Goal: Information Seeking & Learning: Learn about a topic

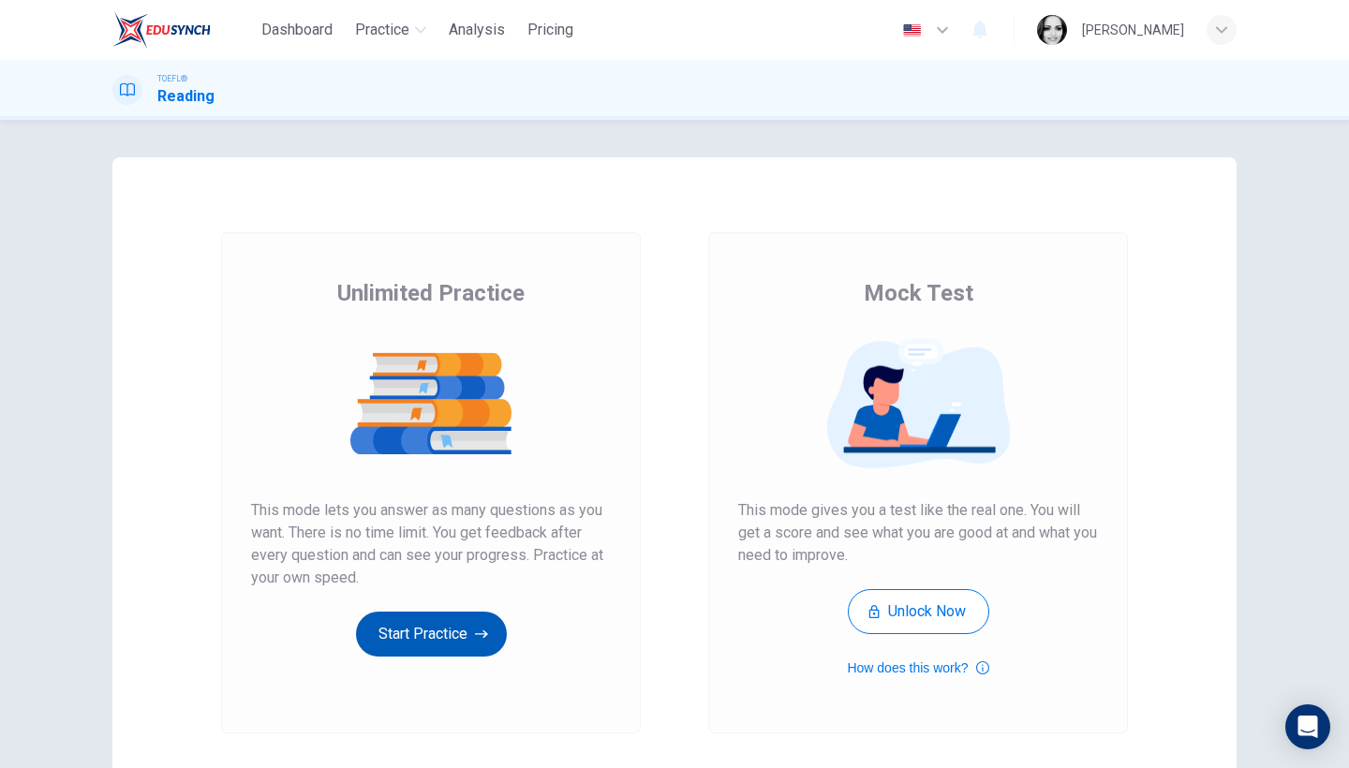
click at [466, 635] on button "Start Practice" at bounding box center [431, 634] width 151 height 45
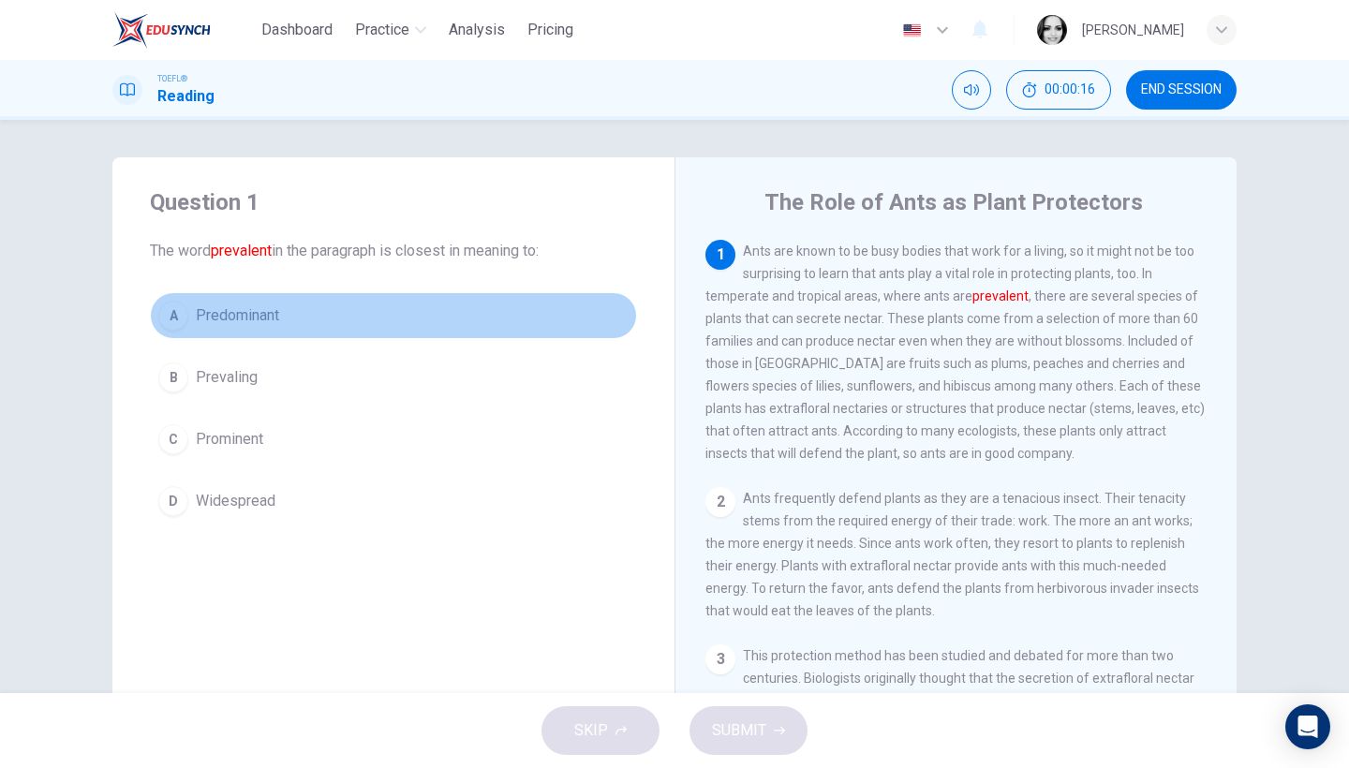
click at [266, 309] on span "Predominant" at bounding box center [237, 316] width 83 height 22
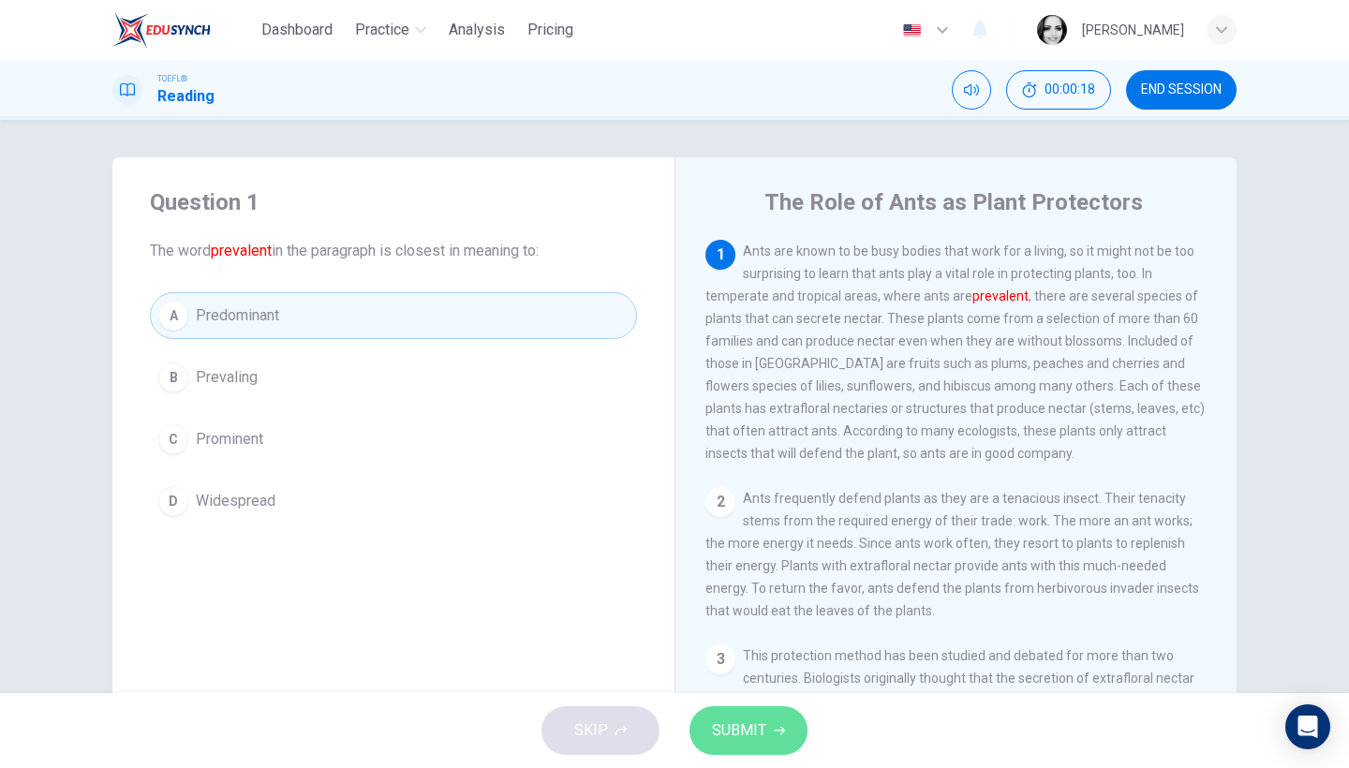
click at [736, 740] on span "SUBMIT" at bounding box center [739, 731] width 54 height 26
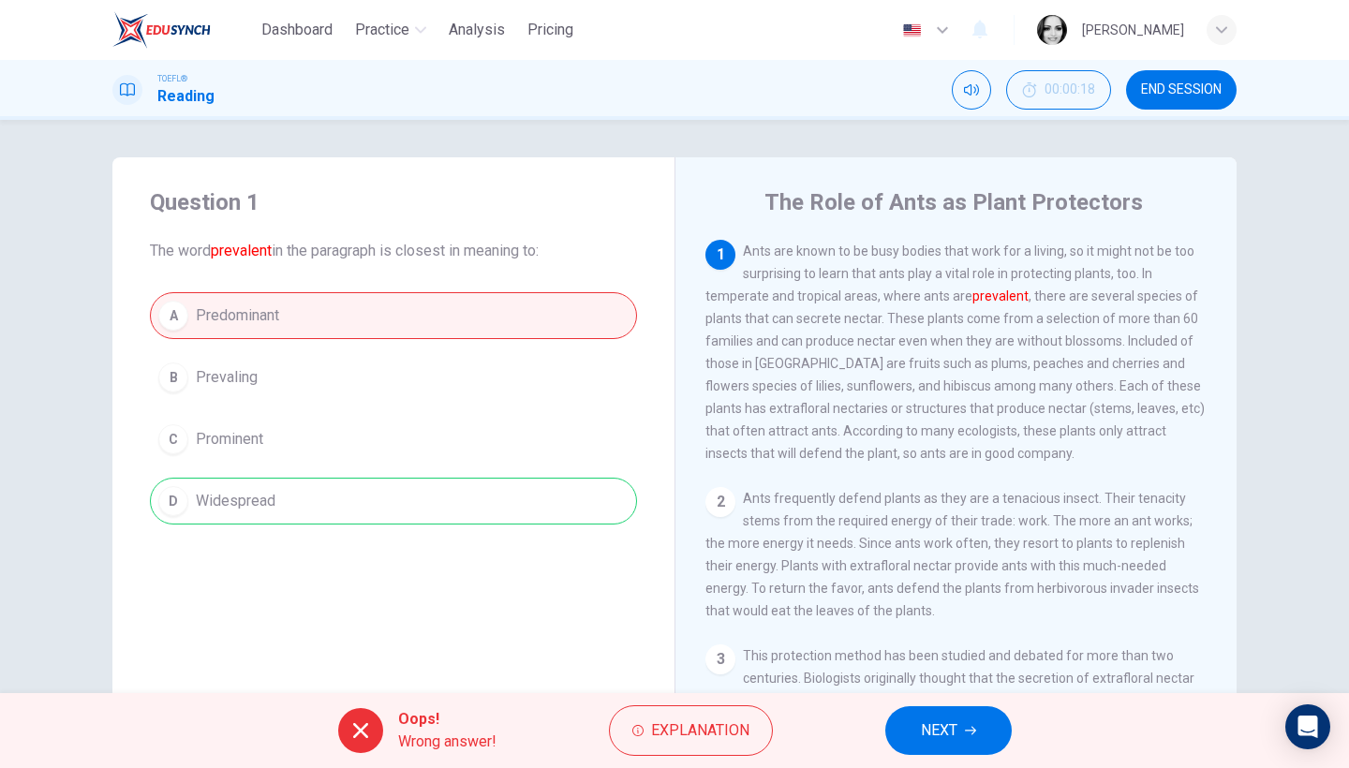
click at [953, 734] on span "NEXT" at bounding box center [939, 731] width 37 height 26
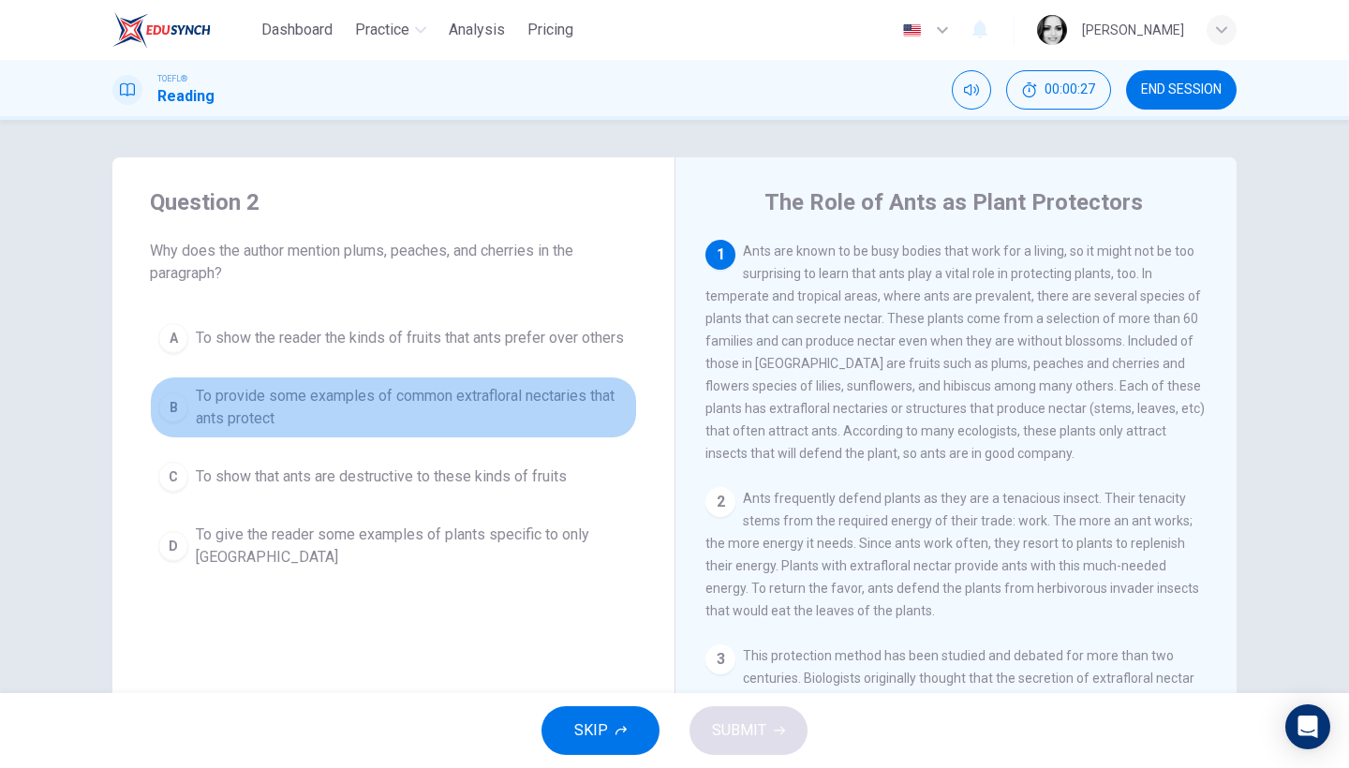
click at [552, 394] on span "To provide some examples of common extrafloral nectaries that ants protect" at bounding box center [412, 407] width 433 height 45
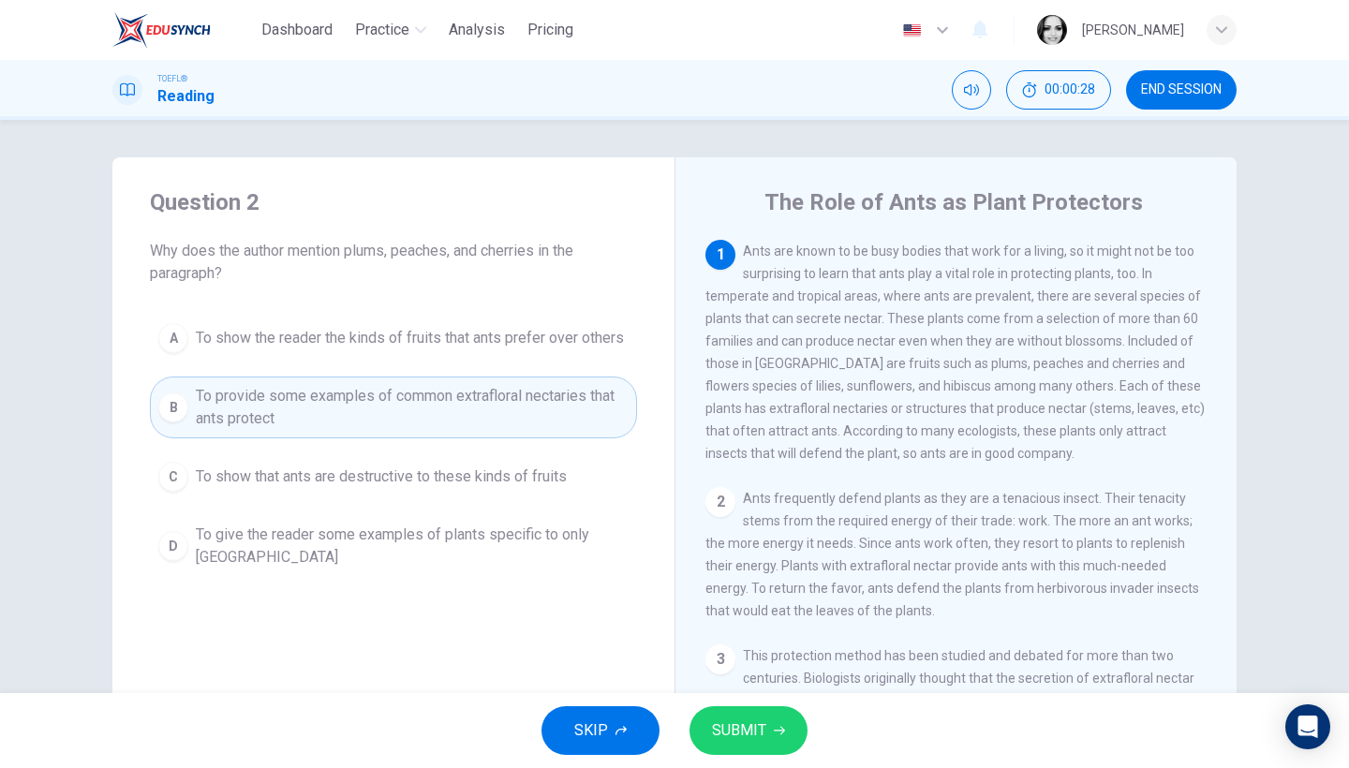
click at [762, 733] on span "SUBMIT" at bounding box center [739, 731] width 54 height 26
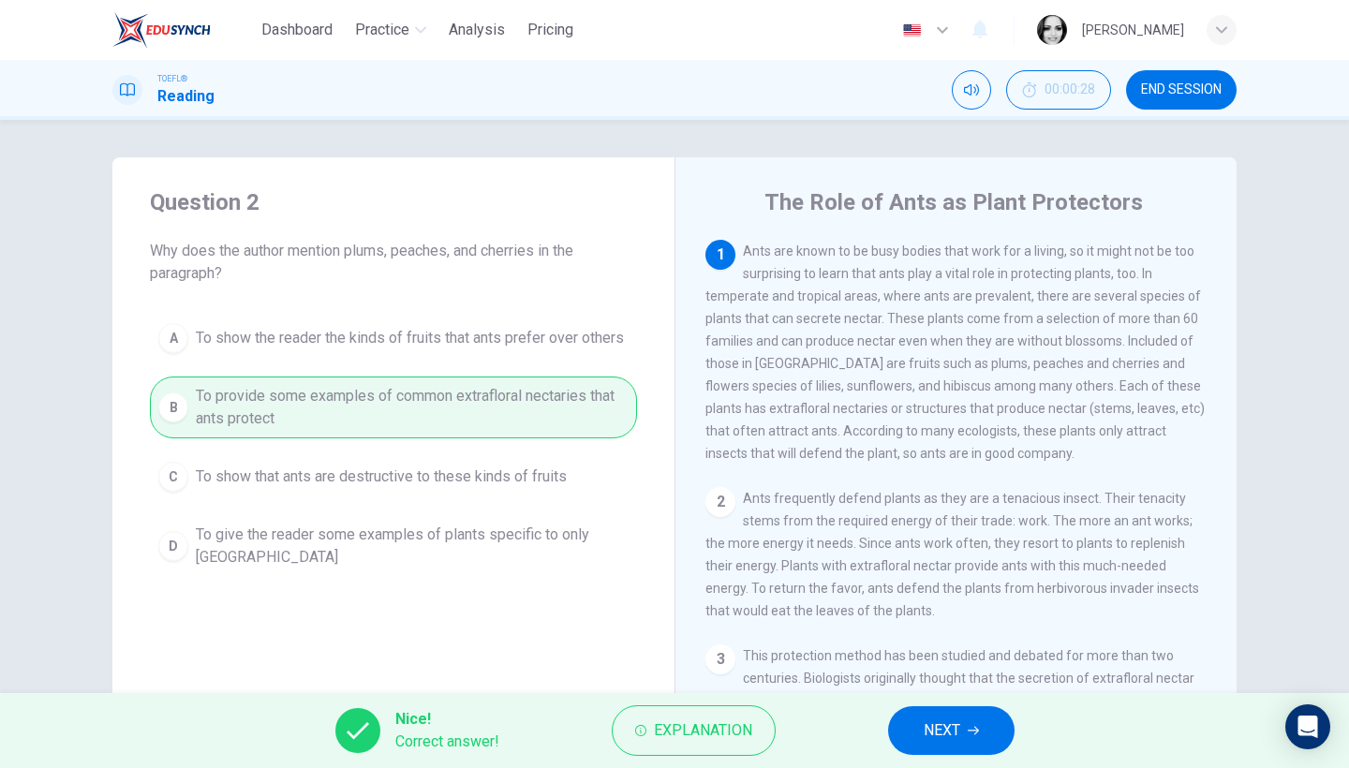
click at [930, 731] on span "NEXT" at bounding box center [942, 731] width 37 height 26
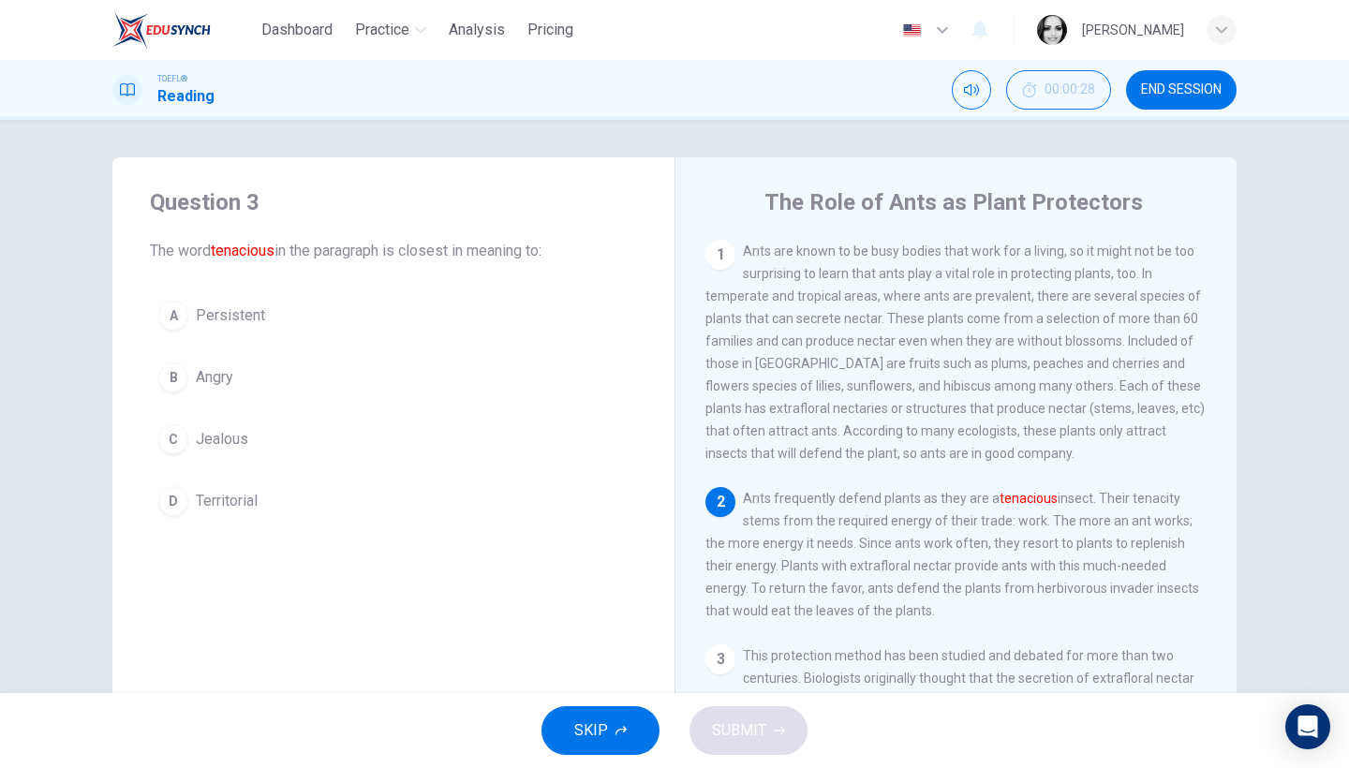
scroll to position [31, 0]
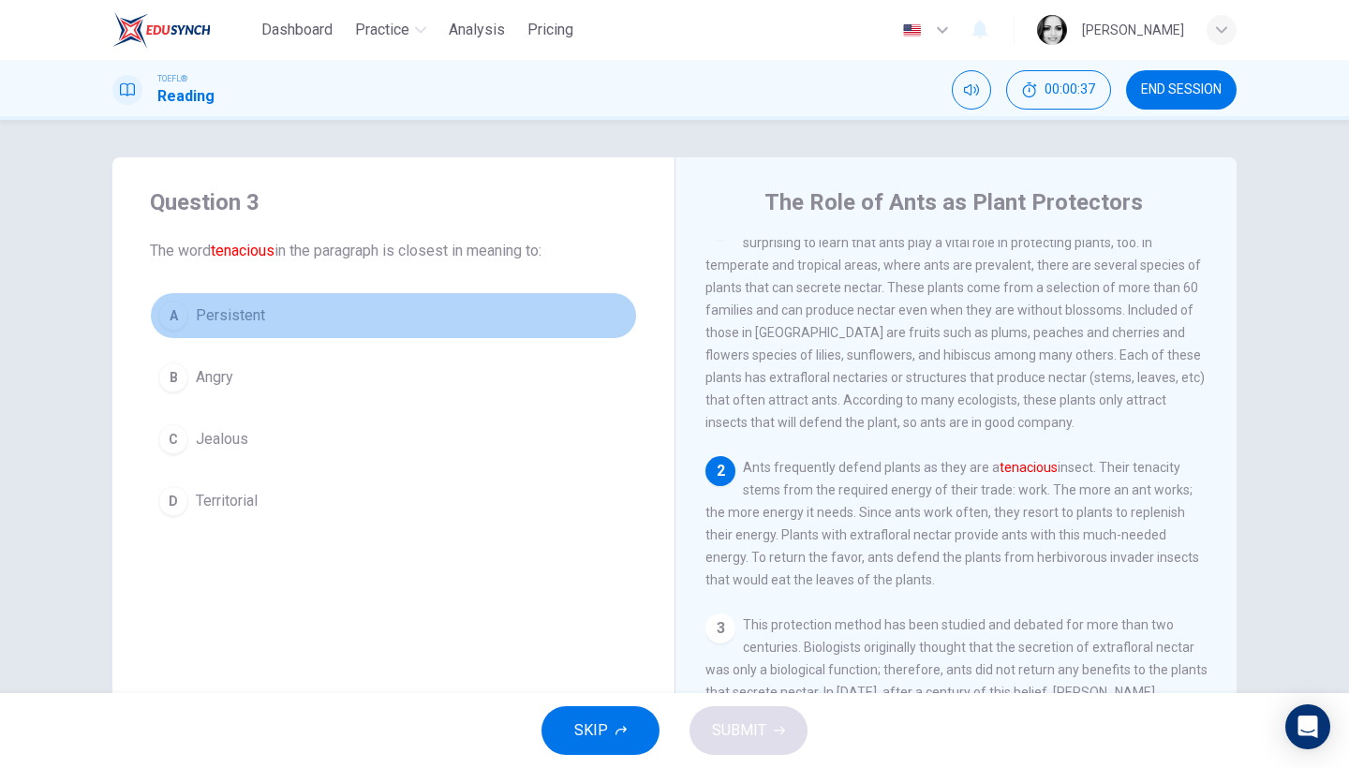
click at [227, 320] on span "Persistent" at bounding box center [230, 316] width 69 height 22
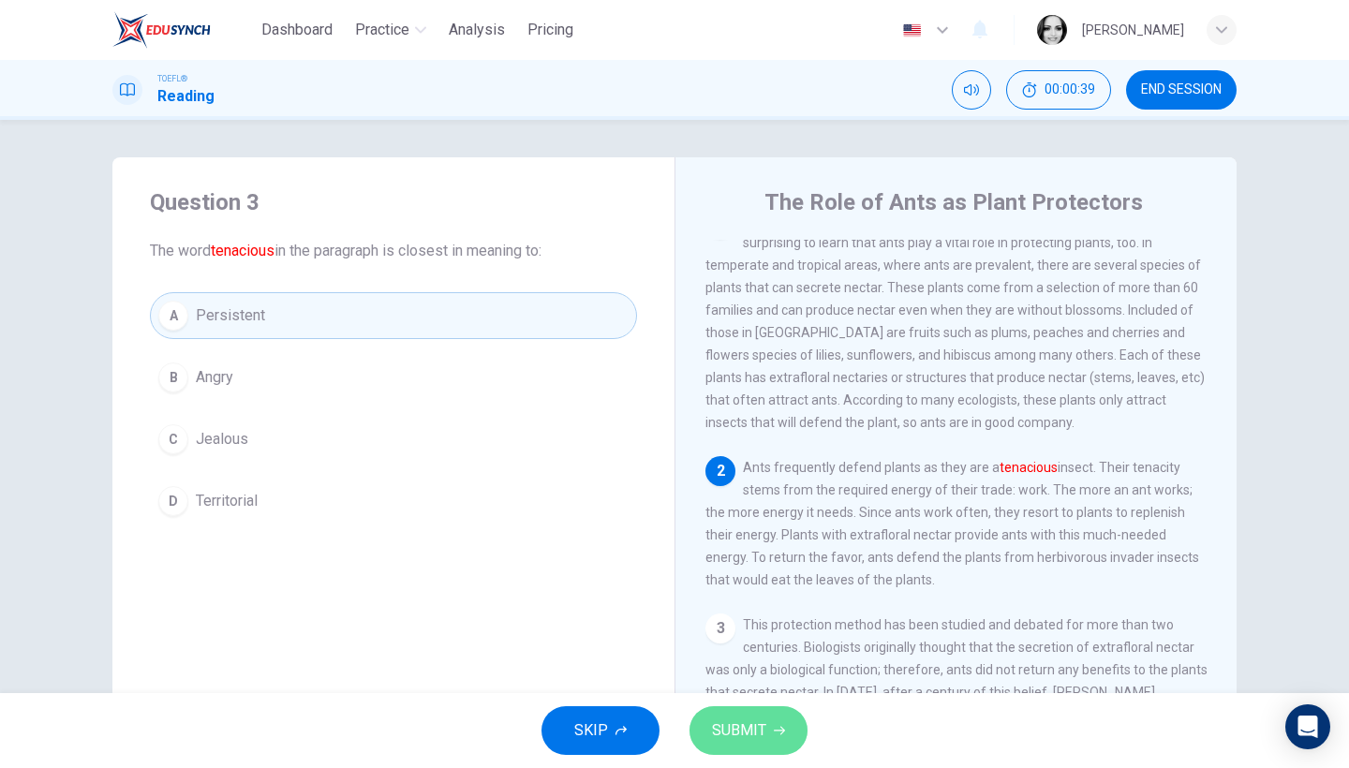
click at [765, 740] on span "SUBMIT" at bounding box center [739, 731] width 54 height 26
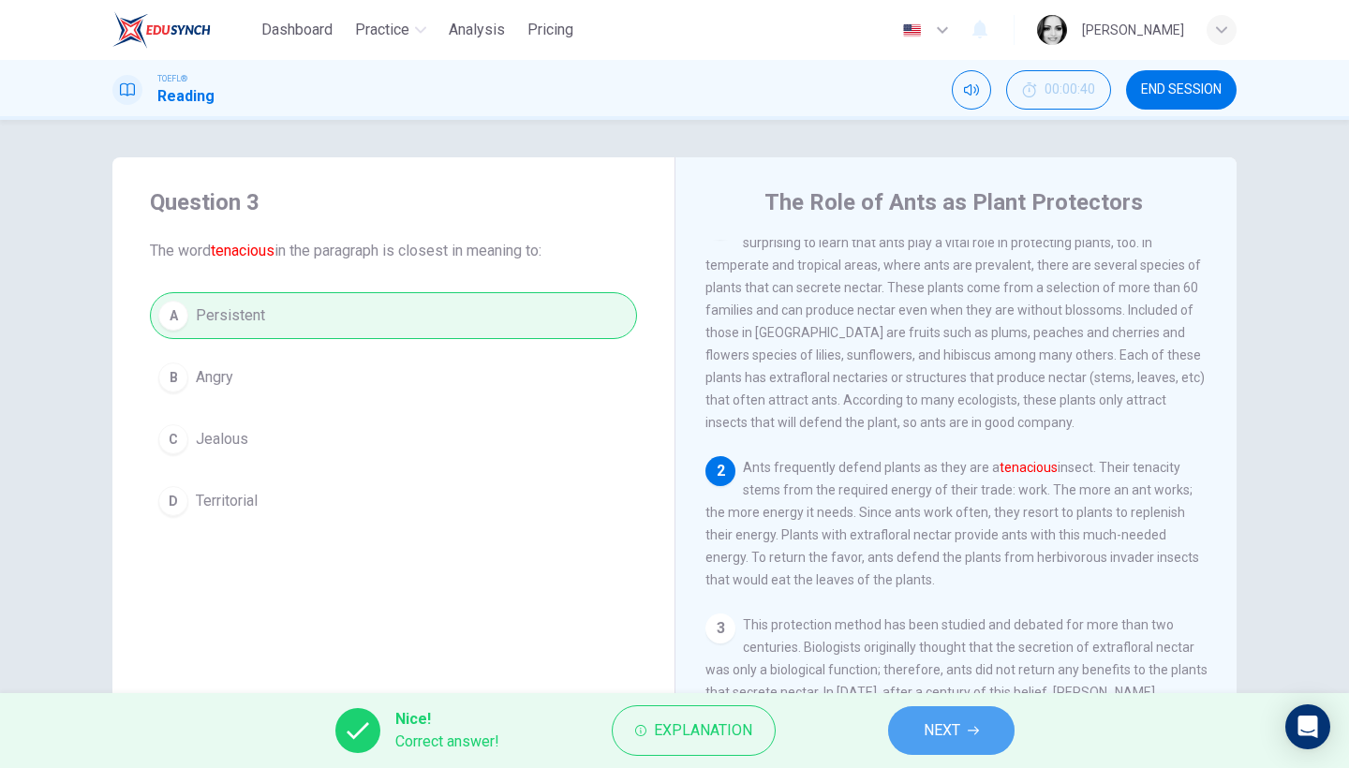
click at [940, 732] on span "NEXT" at bounding box center [942, 731] width 37 height 26
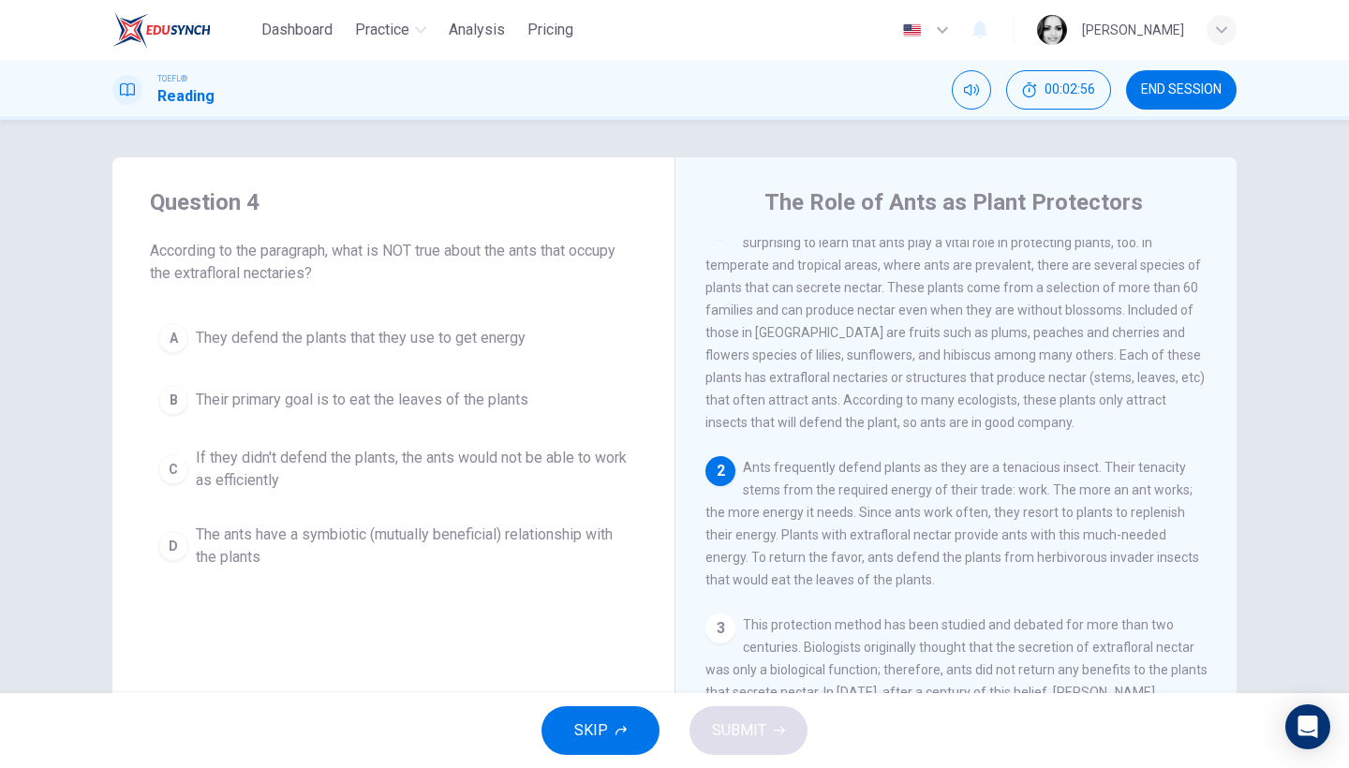
scroll to position [30, 0]
click at [435, 396] on span "Their primary goal is to eat the leaves of the plants" at bounding box center [362, 400] width 333 height 22
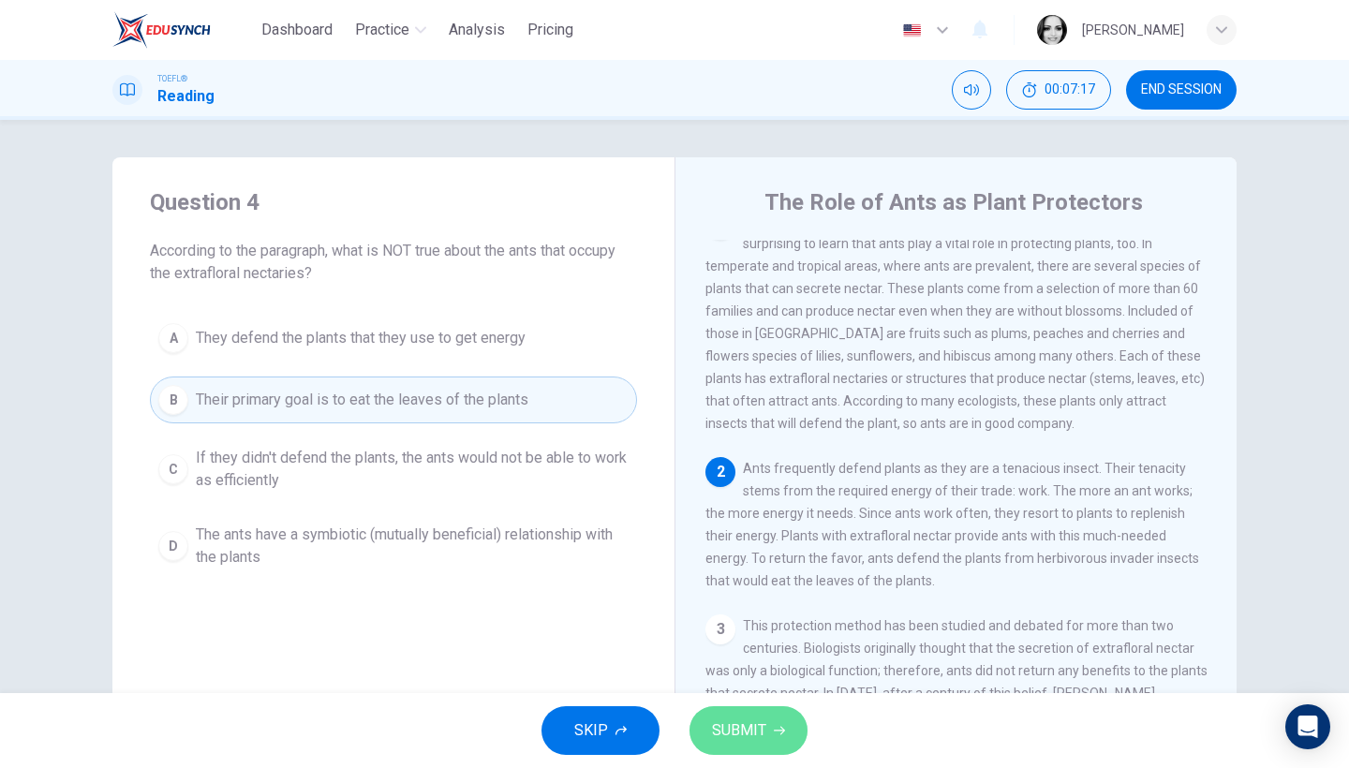
click at [761, 725] on span "SUBMIT" at bounding box center [739, 731] width 54 height 26
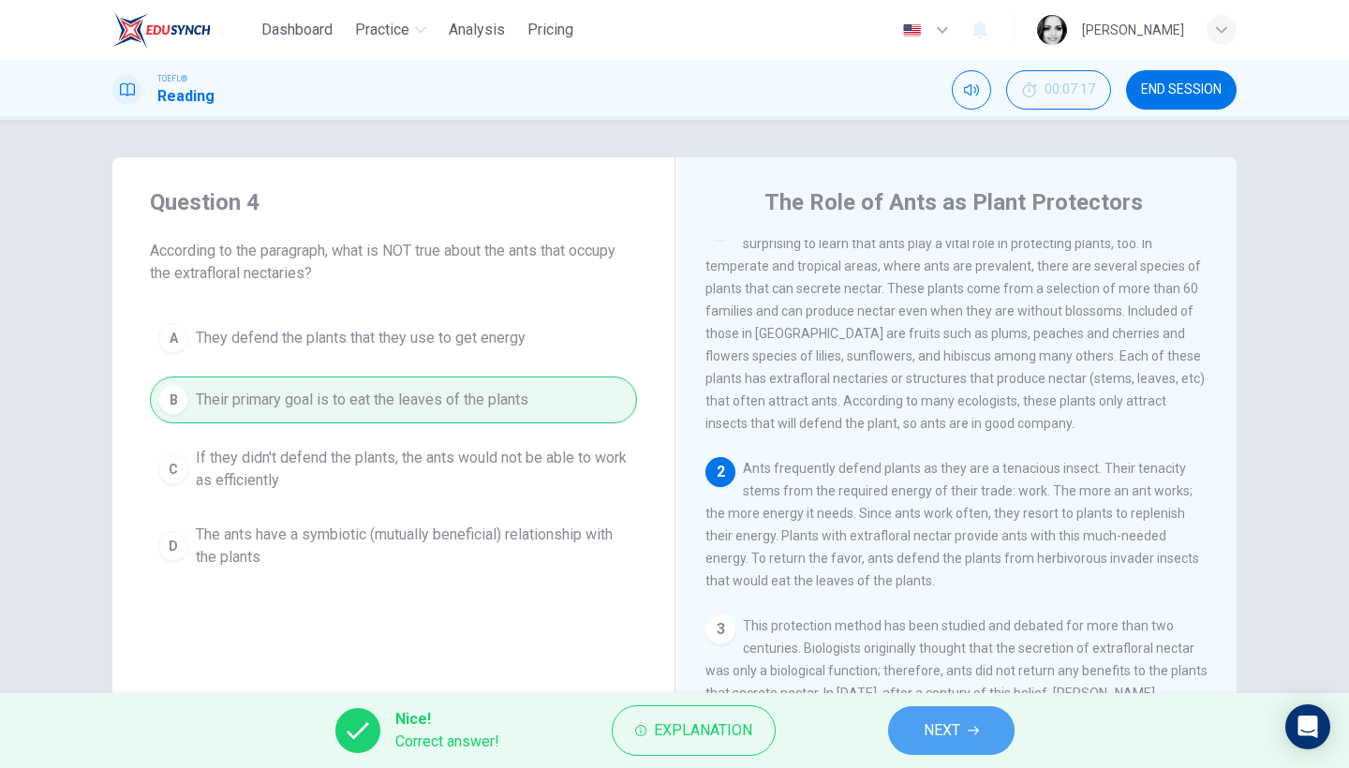
click at [941, 733] on span "NEXT" at bounding box center [942, 731] width 37 height 26
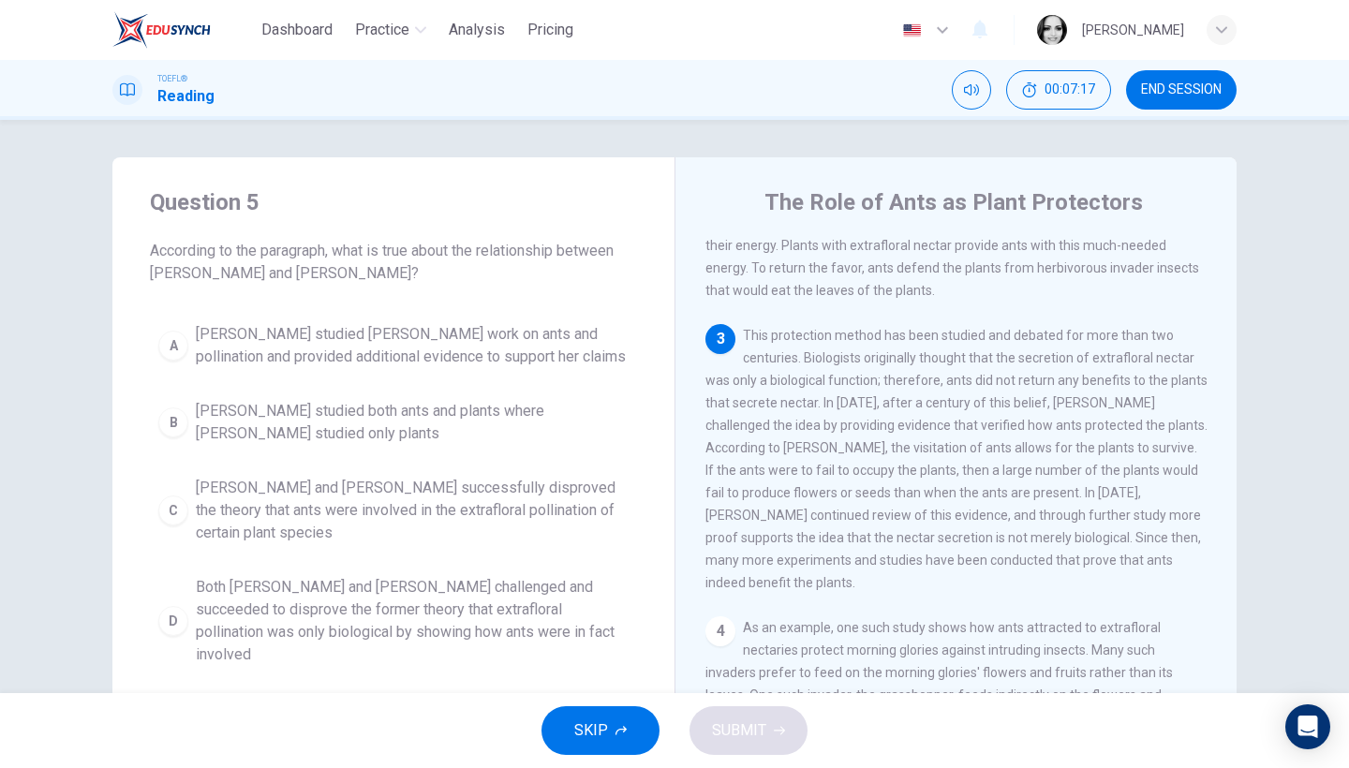
scroll to position [323, 0]
click at [284, 340] on span "Wheeler studied Bentley's work on ants and pollination and provided additional …" at bounding box center [412, 345] width 433 height 45
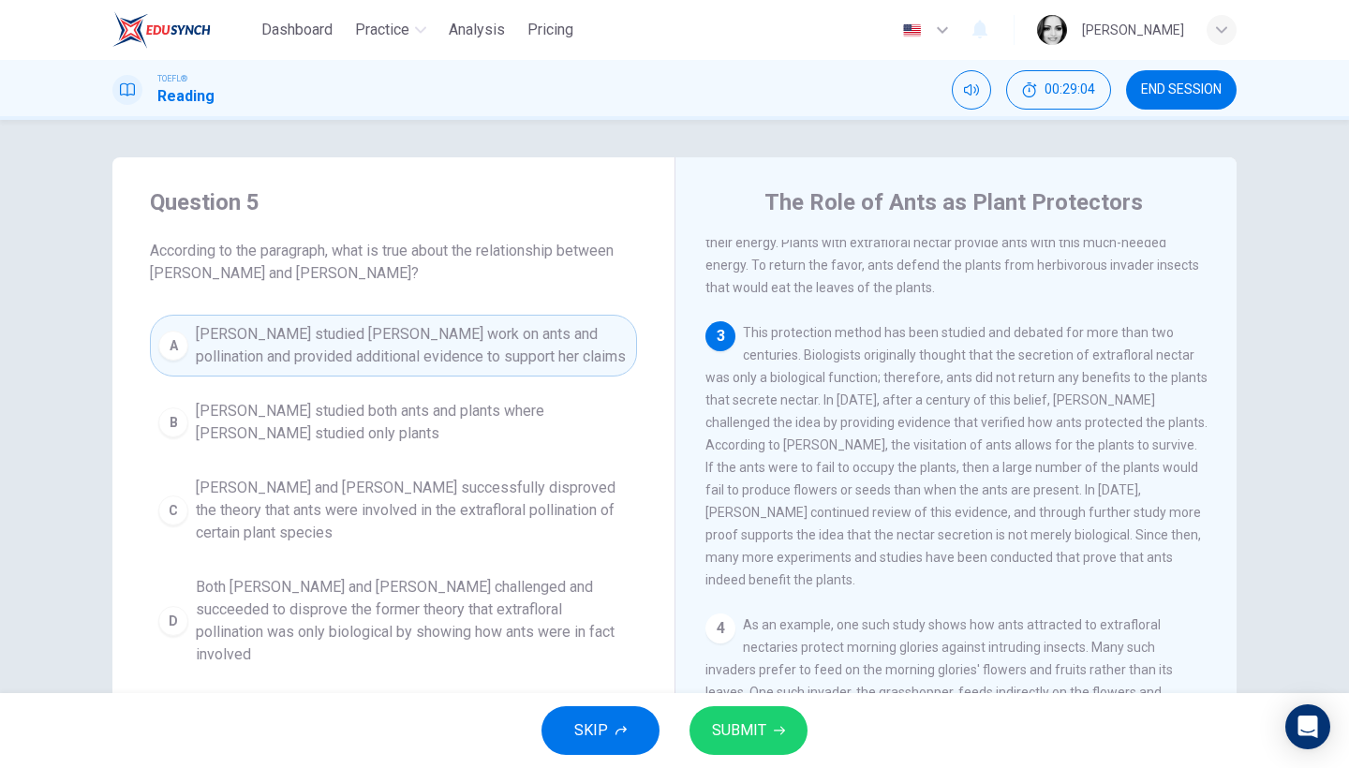
click at [777, 730] on icon "button" at bounding box center [779, 730] width 11 height 11
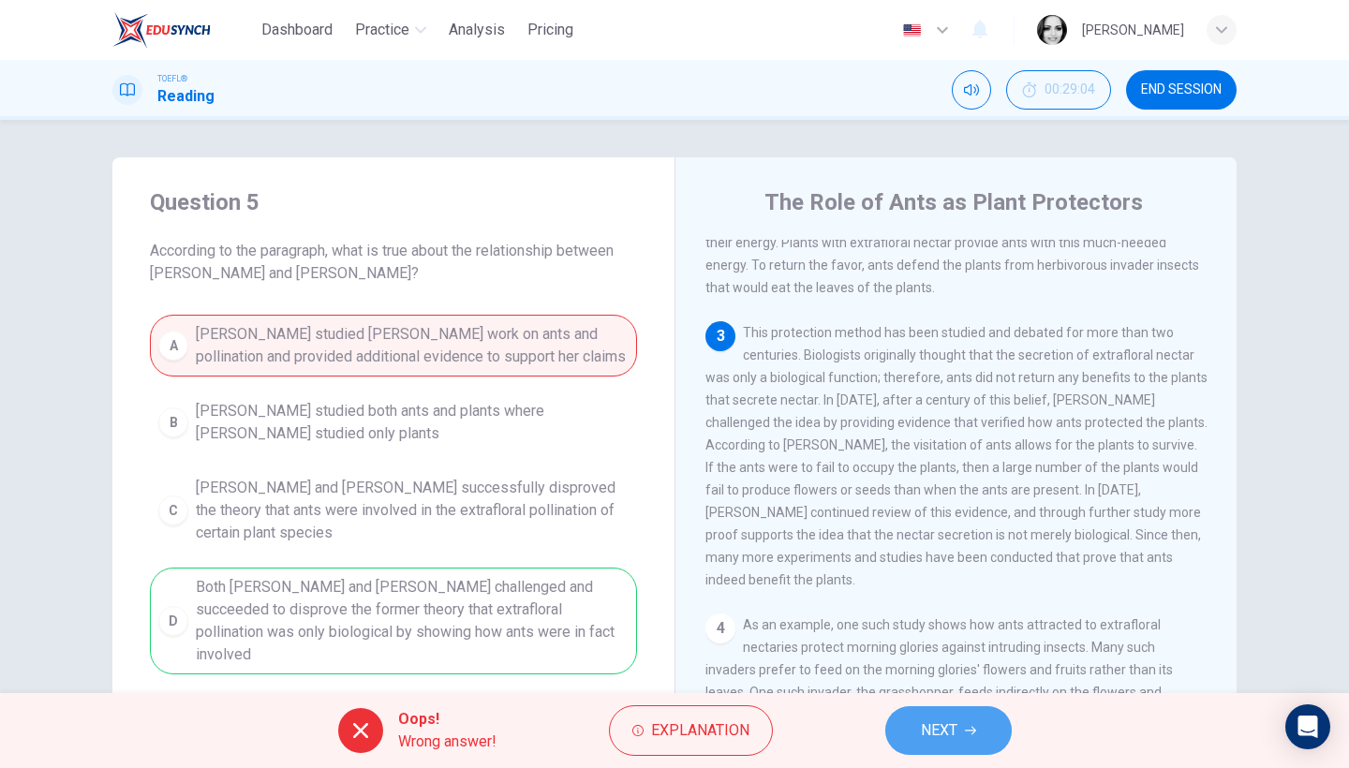
click at [928, 736] on span "NEXT" at bounding box center [939, 731] width 37 height 26
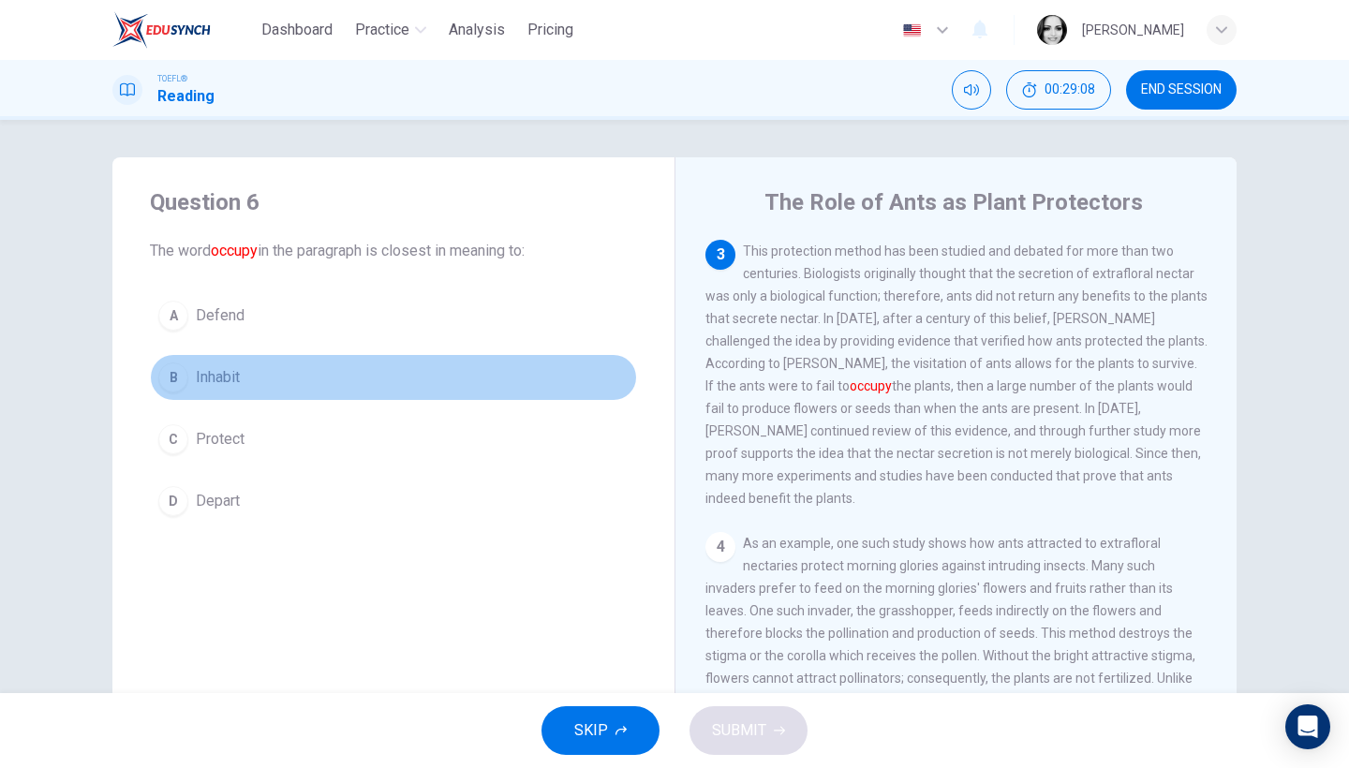
click at [229, 379] on span "Inhabit" at bounding box center [218, 377] width 44 height 22
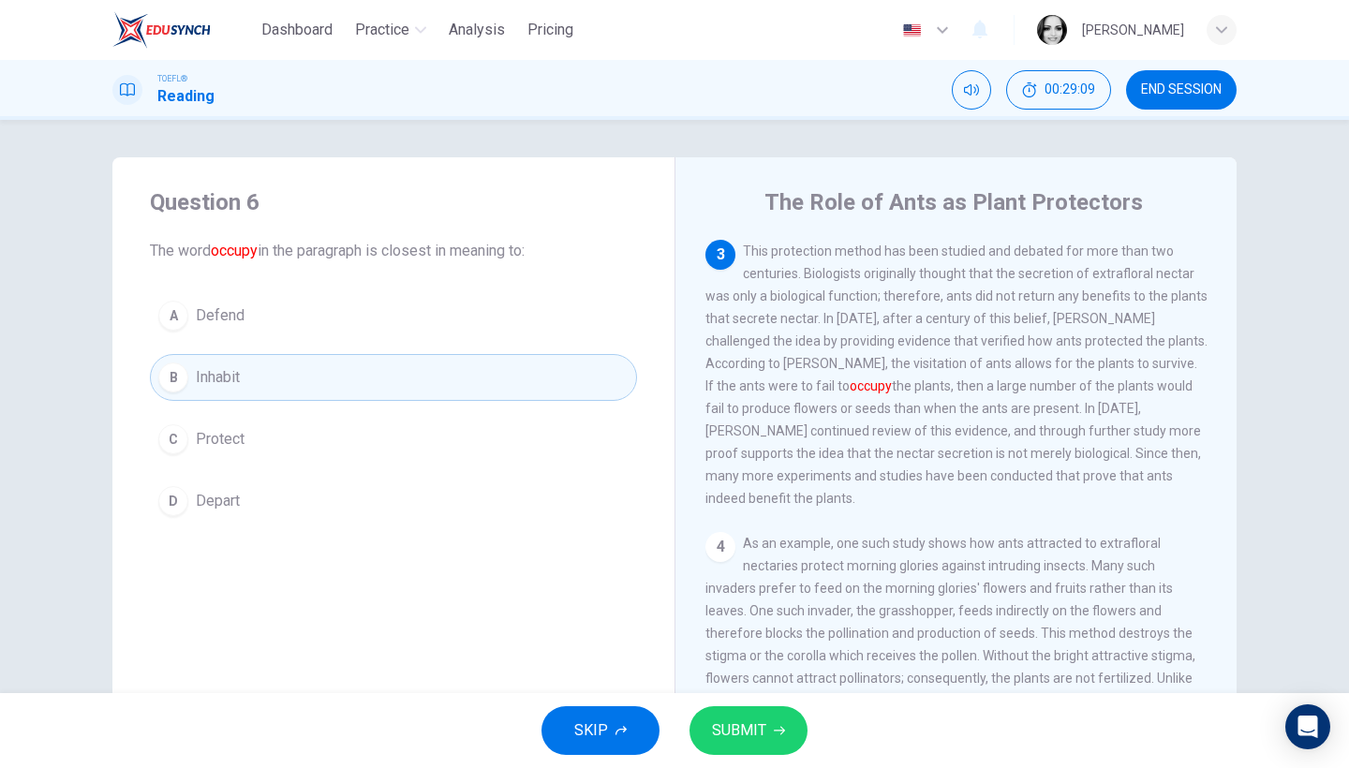
click at [751, 733] on span "SUBMIT" at bounding box center [739, 731] width 54 height 26
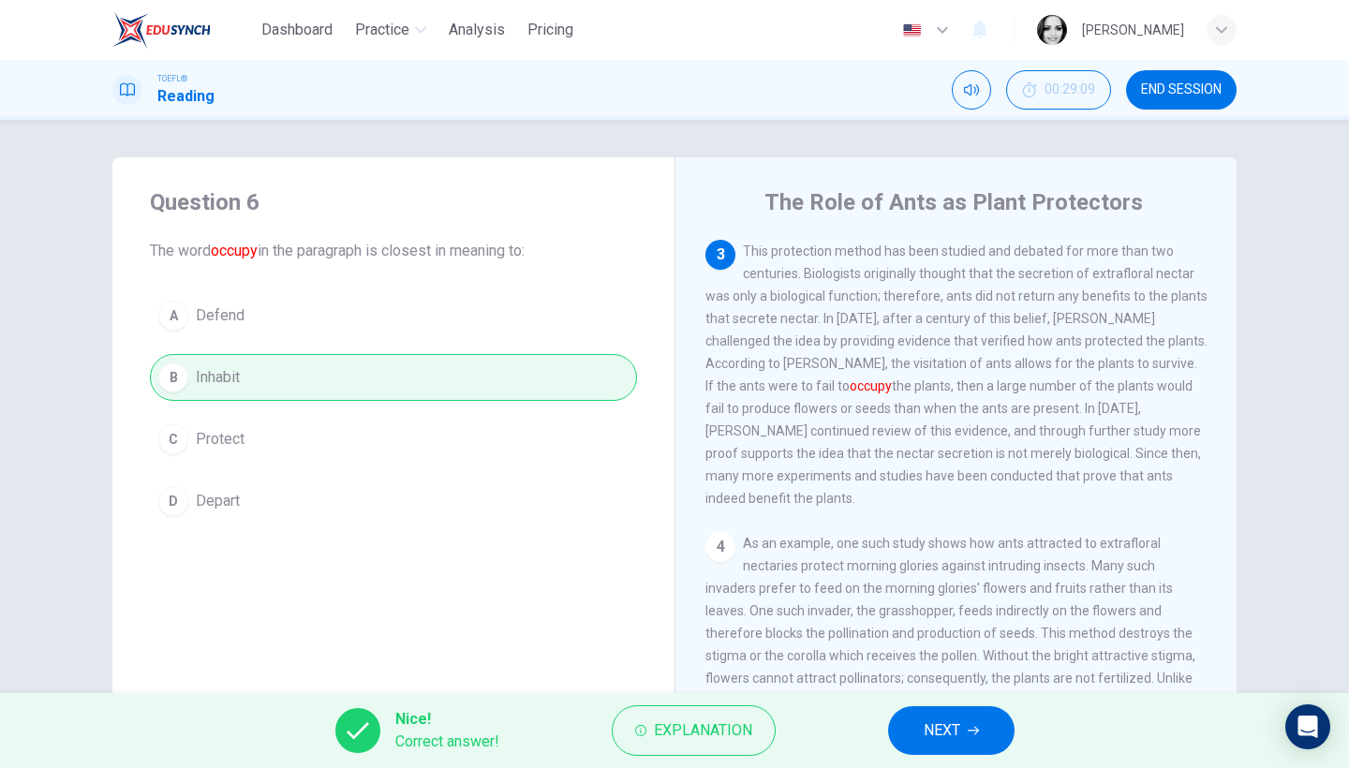
click at [955, 743] on span "NEXT" at bounding box center [942, 731] width 37 height 26
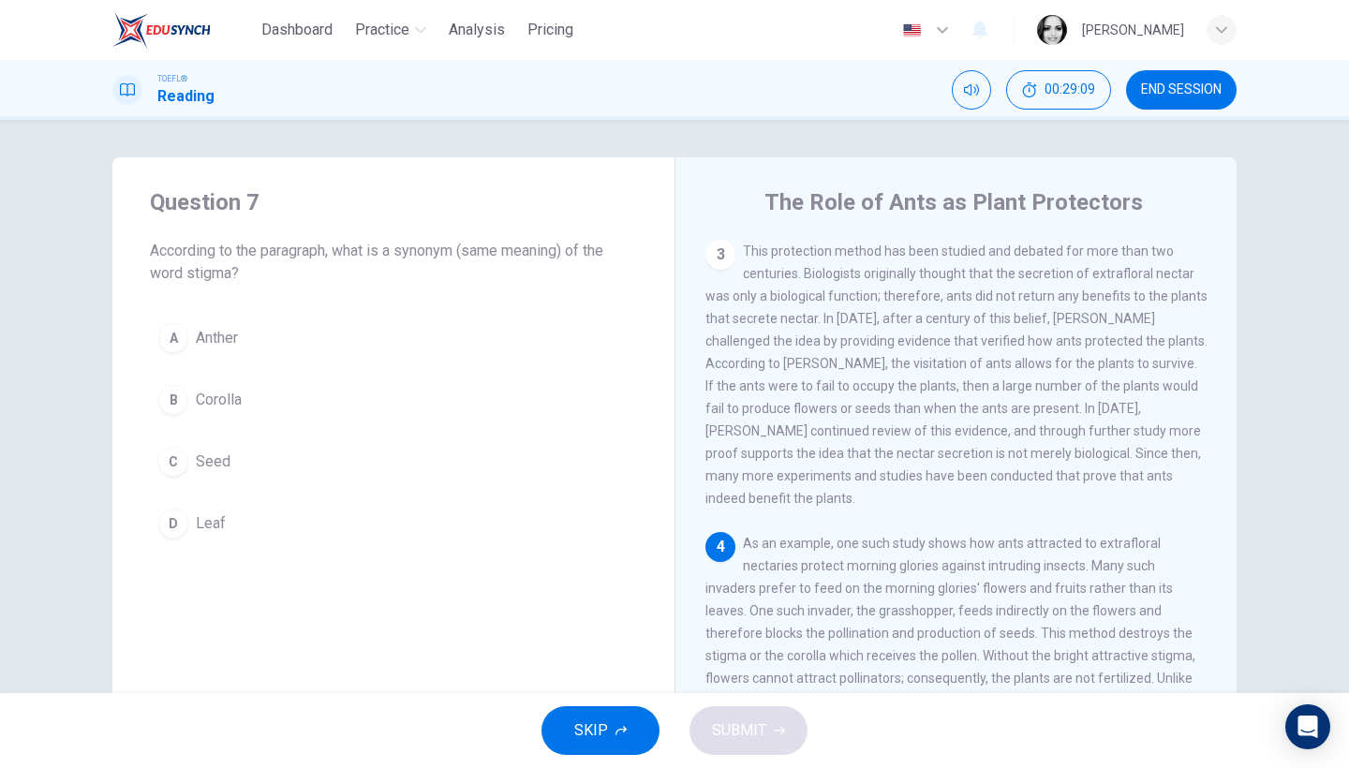
scroll to position [571, 0]
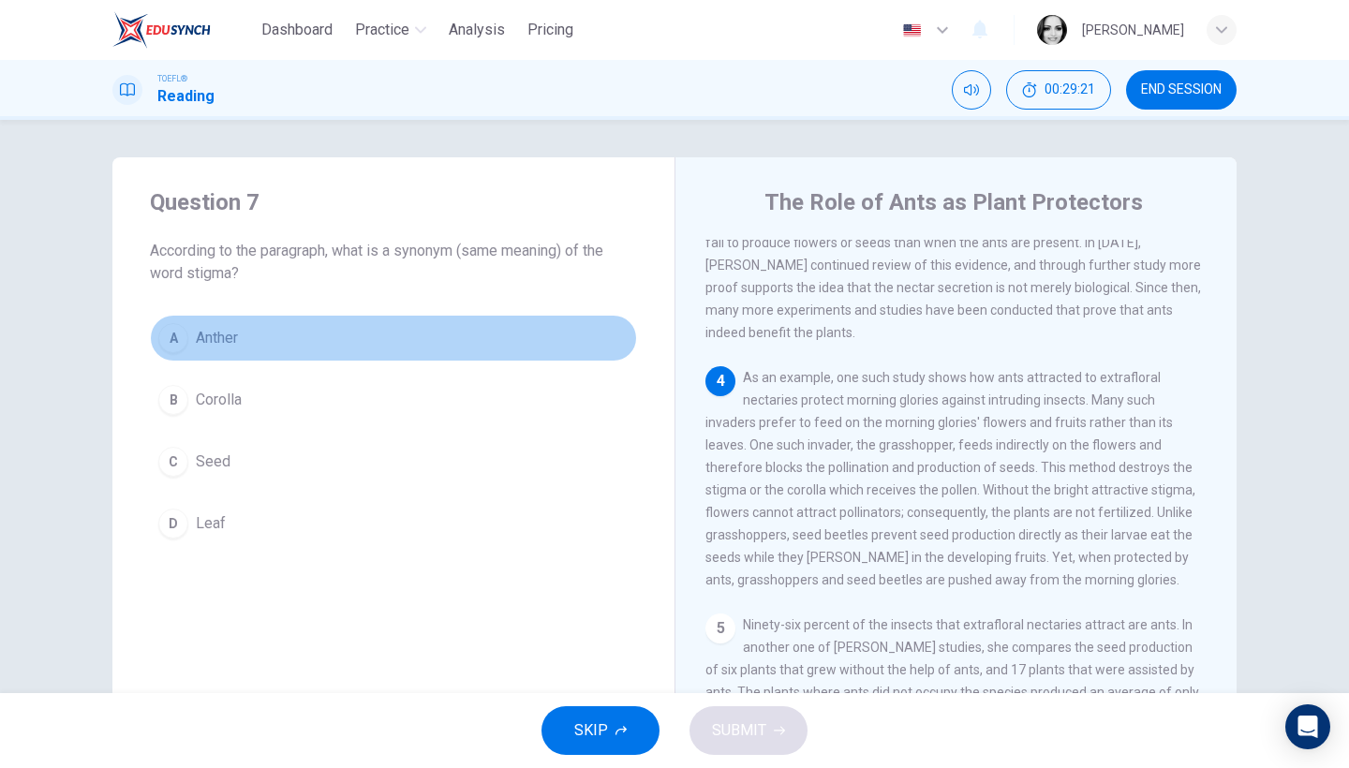
click at [210, 327] on span "Anther" at bounding box center [217, 338] width 42 height 22
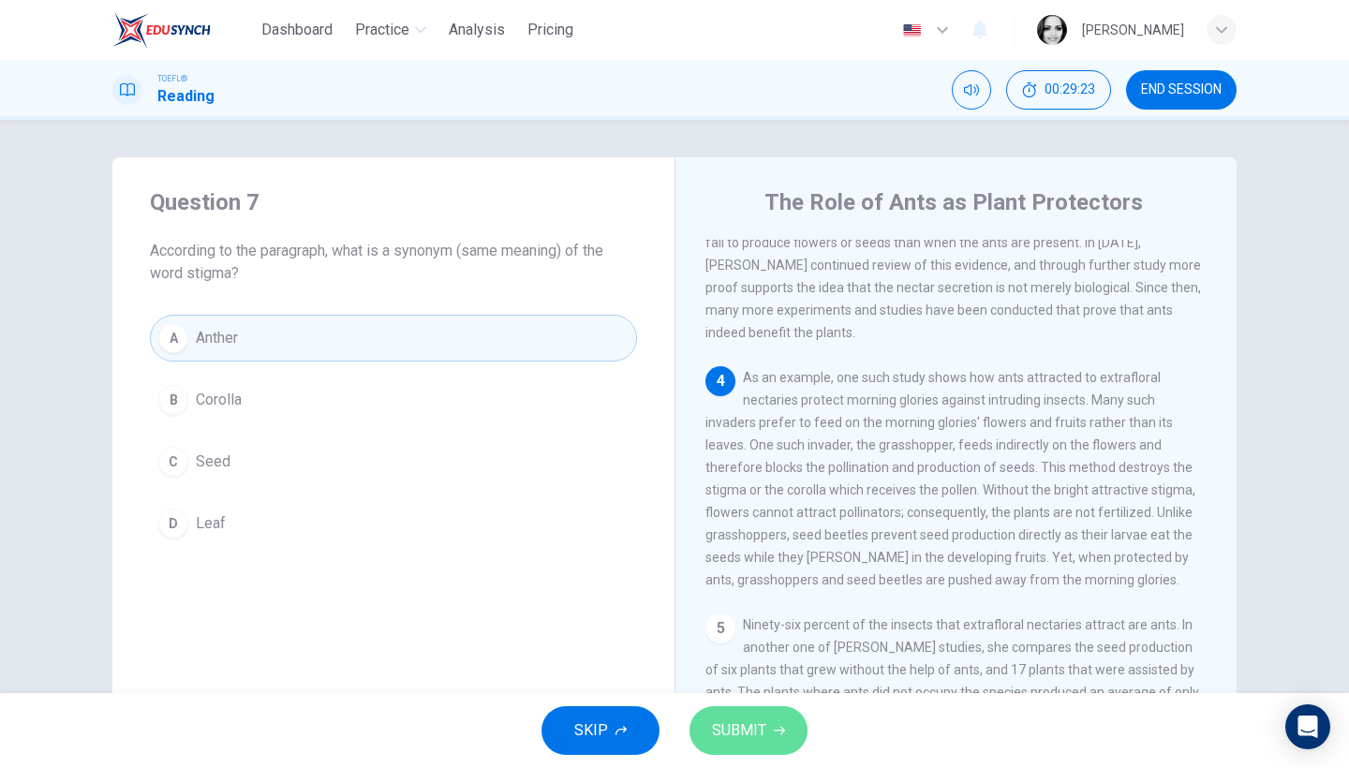
click at [768, 721] on button "SUBMIT" at bounding box center [749, 730] width 118 height 49
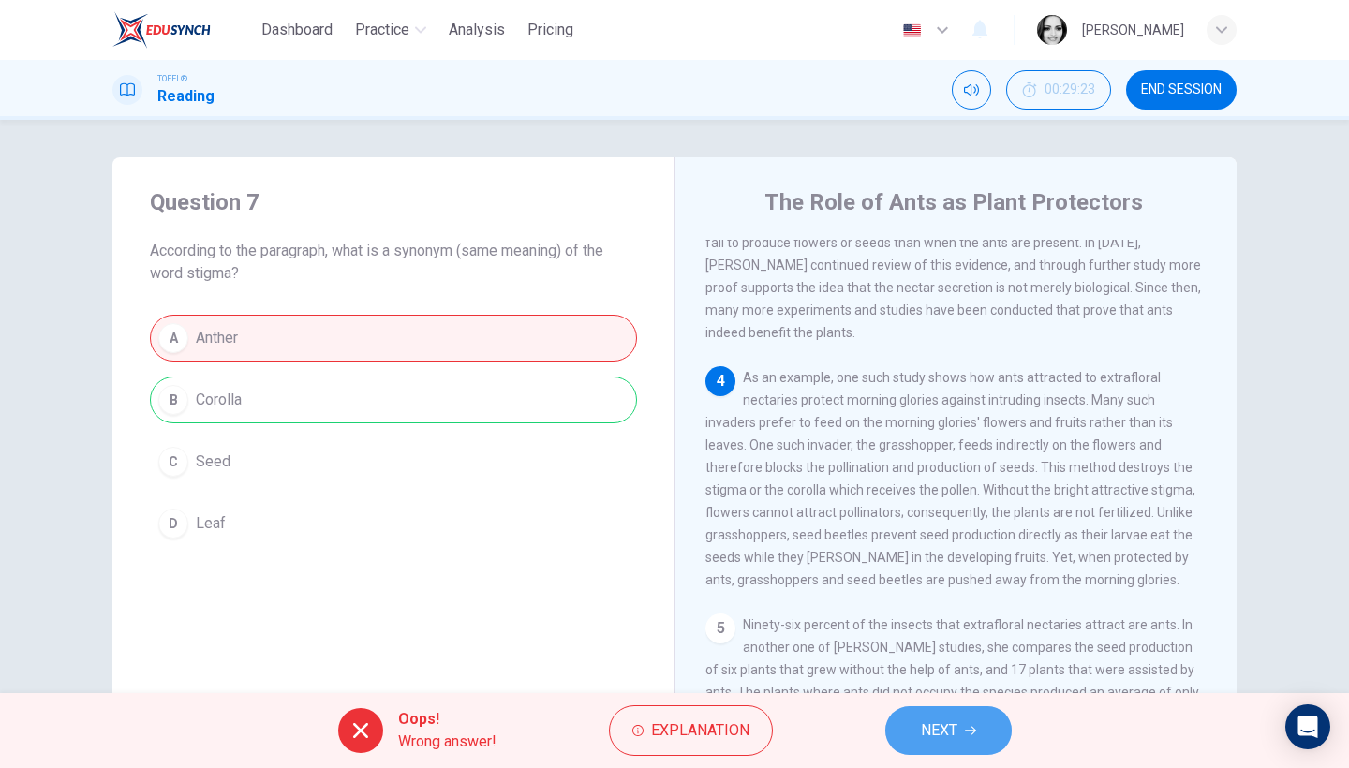
click at [960, 729] on button "NEXT" at bounding box center [948, 730] width 126 height 49
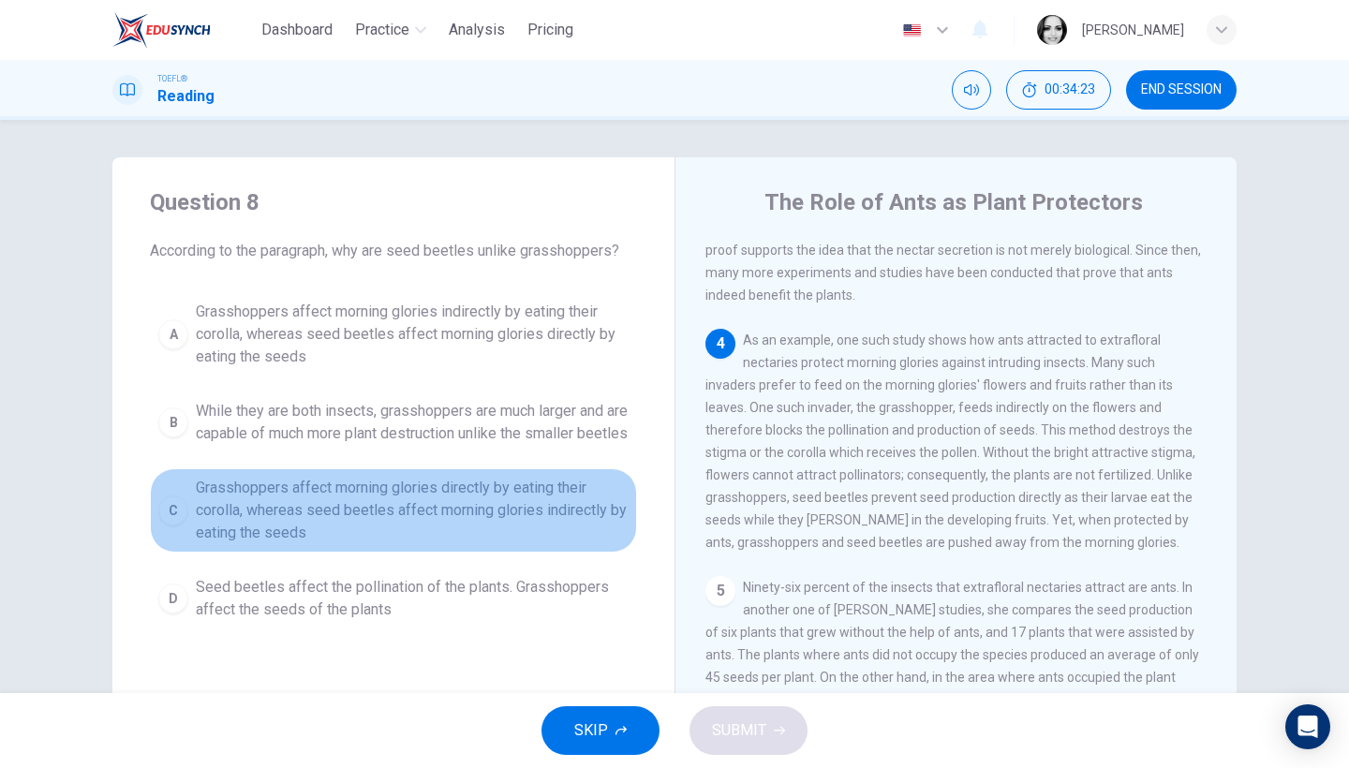
click at [566, 524] on span "Grasshoppers affect morning glories directly by eating their corolla, whereas s…" at bounding box center [412, 510] width 433 height 67
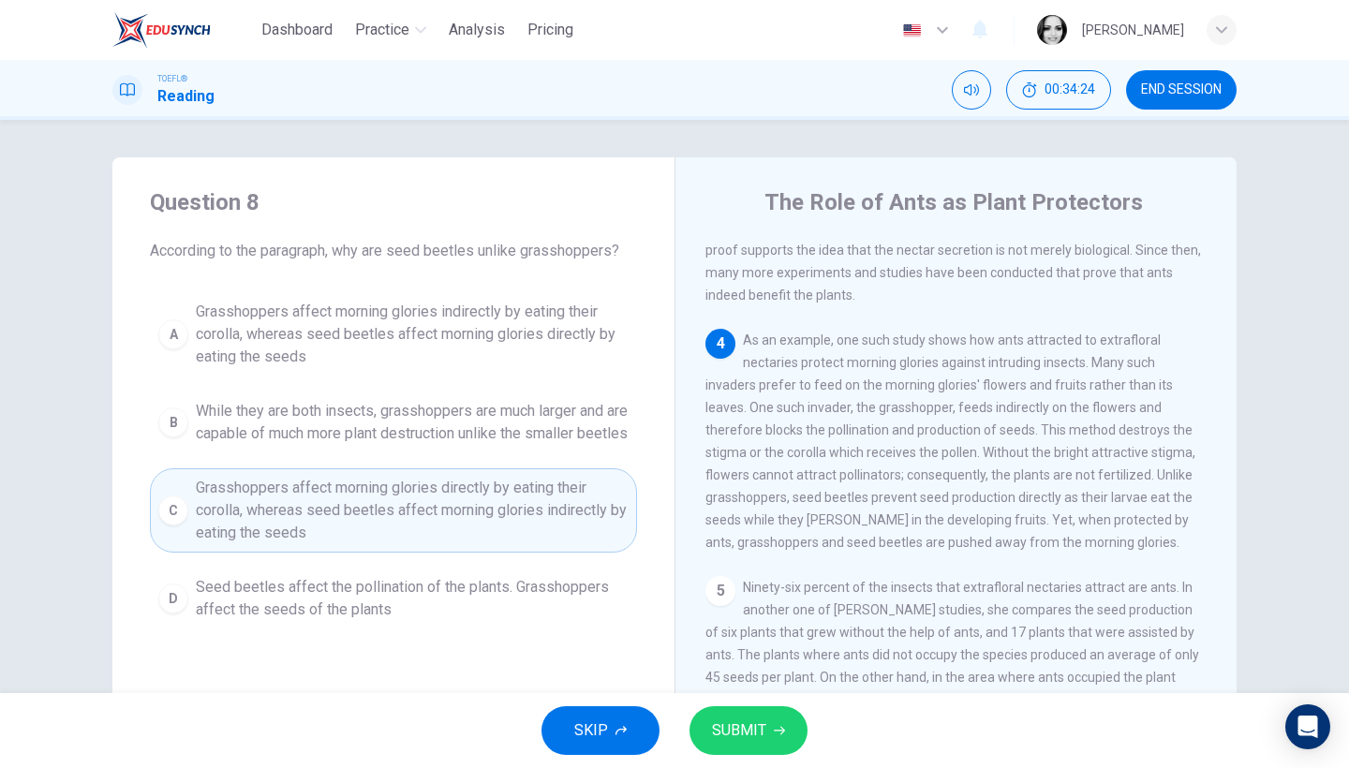
click at [725, 766] on div "SKIP SUBMIT" at bounding box center [674, 730] width 1349 height 75
click at [738, 736] on span "SUBMIT" at bounding box center [739, 731] width 54 height 26
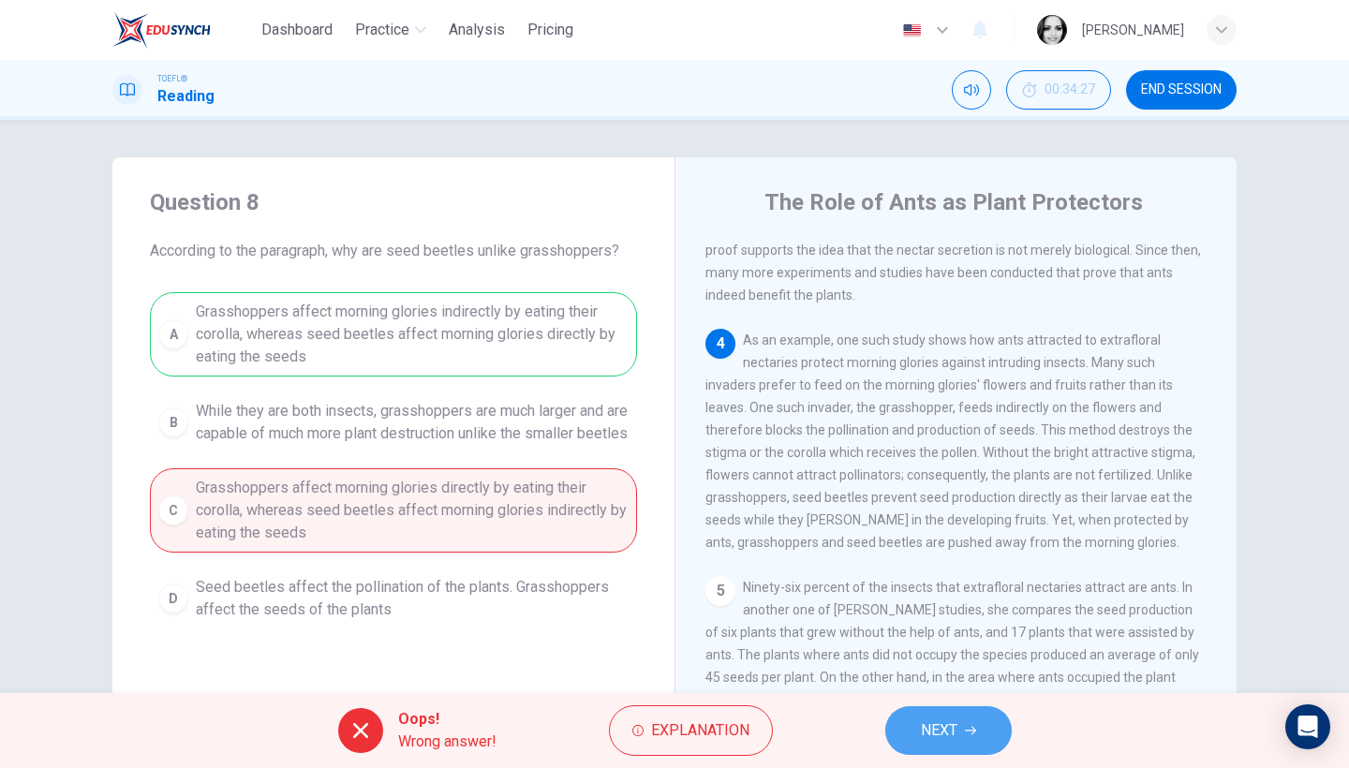
click at [955, 735] on span "NEXT" at bounding box center [939, 731] width 37 height 26
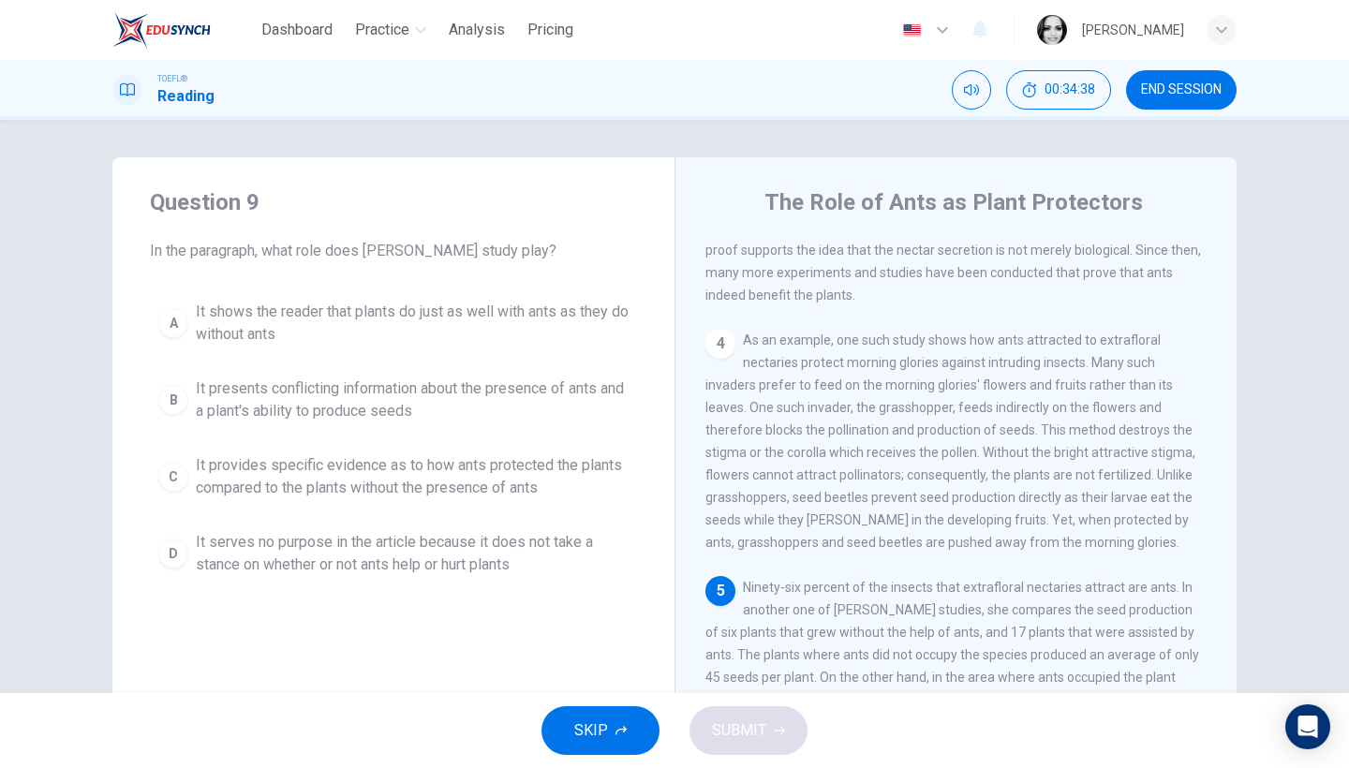
click at [943, 559] on div "1 Ants are known to be busy bodies that work for a living, so it might not be t…" at bounding box center [969, 509] width 527 height 539
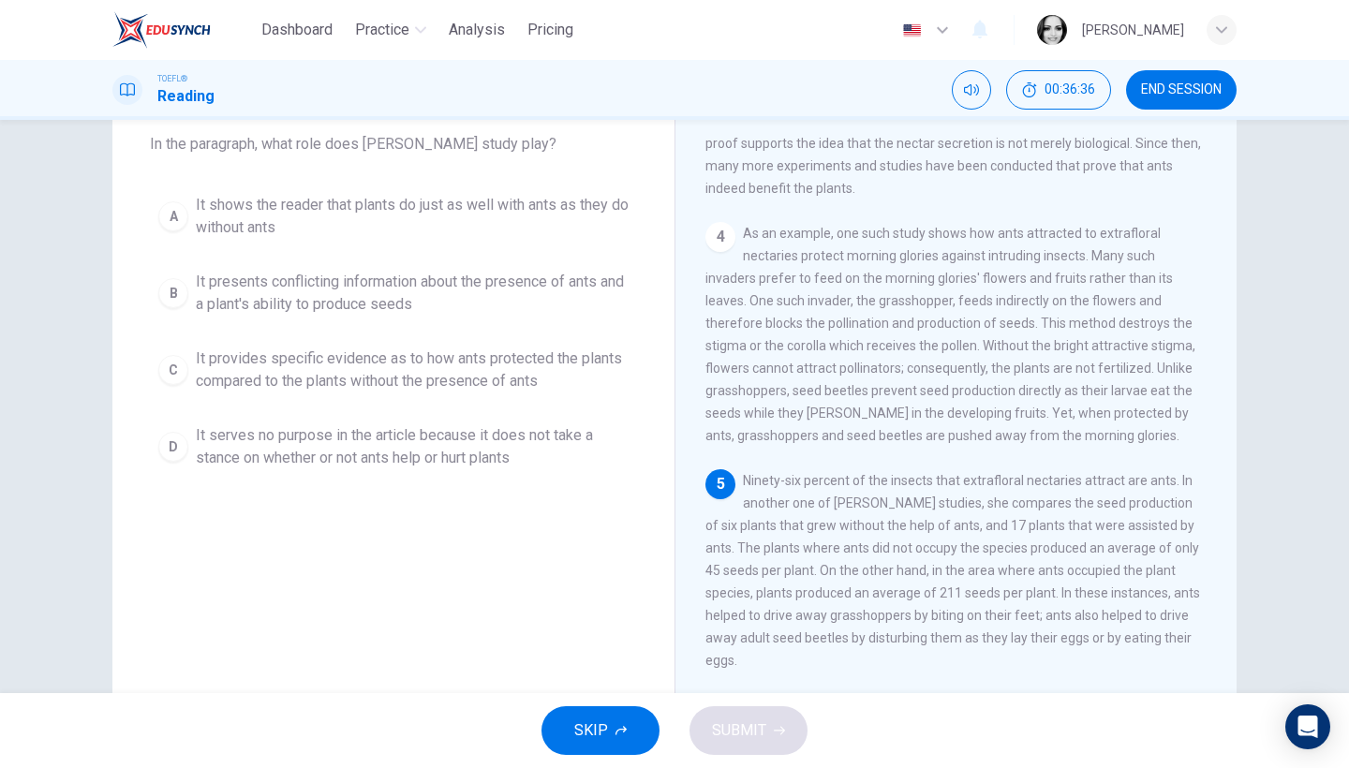
scroll to position [153, 0]
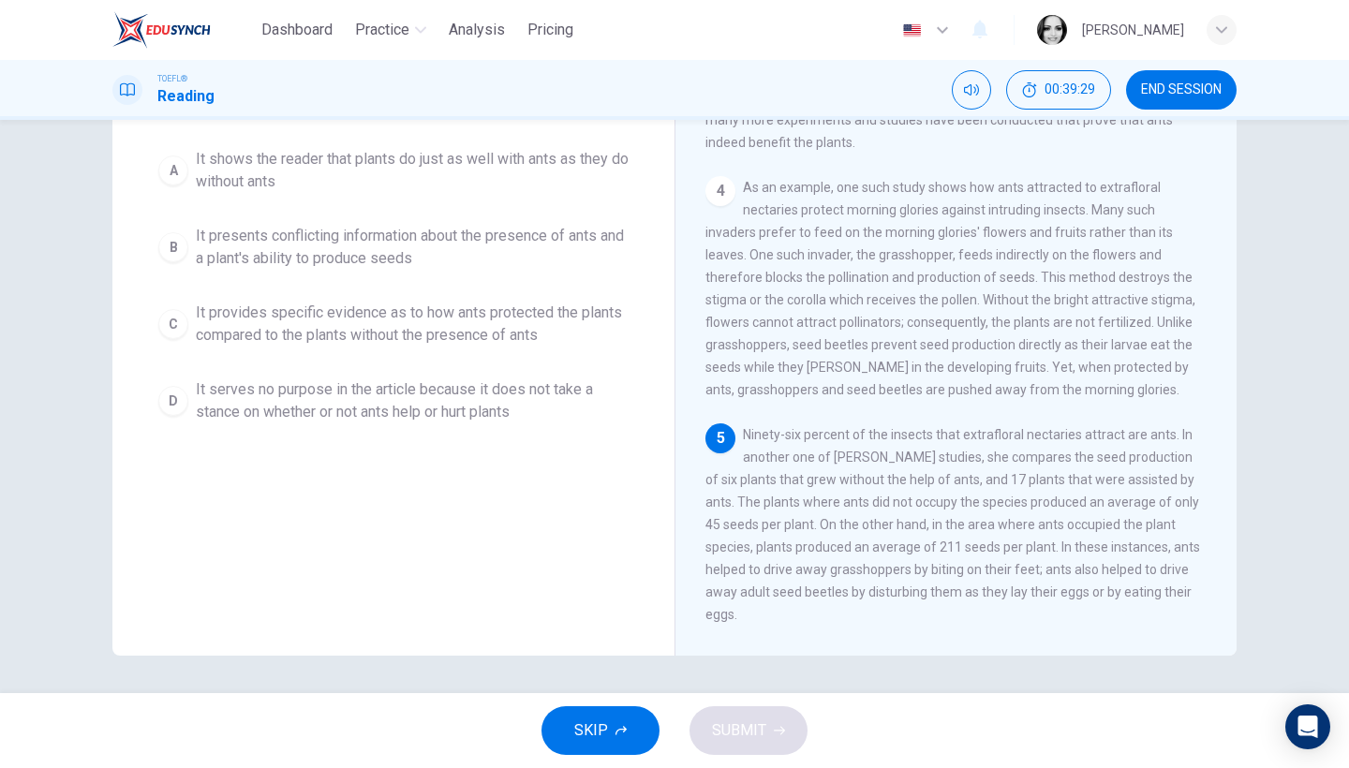
click at [547, 321] on span "It provides specific evidence as to how ants protected the plants compared to t…" at bounding box center [412, 324] width 433 height 45
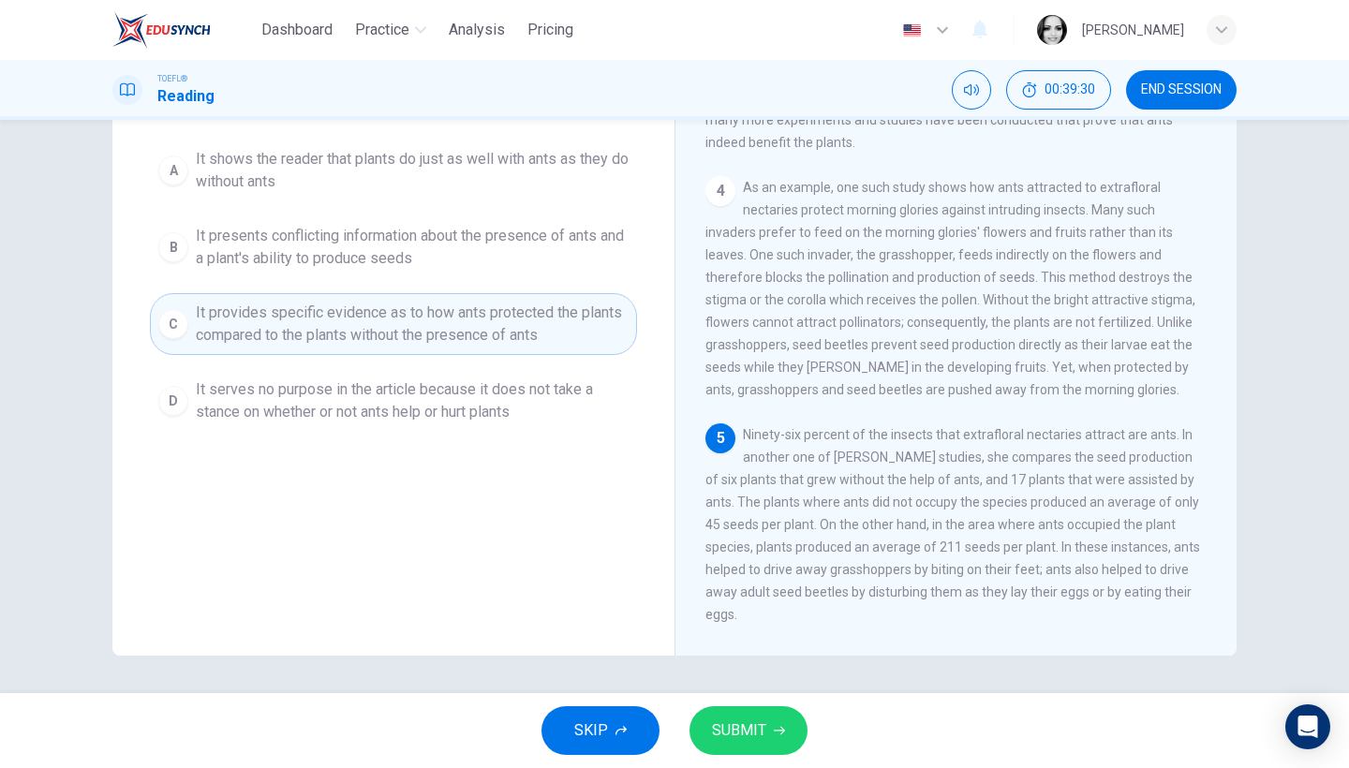
click at [749, 728] on span "SUBMIT" at bounding box center [739, 731] width 54 height 26
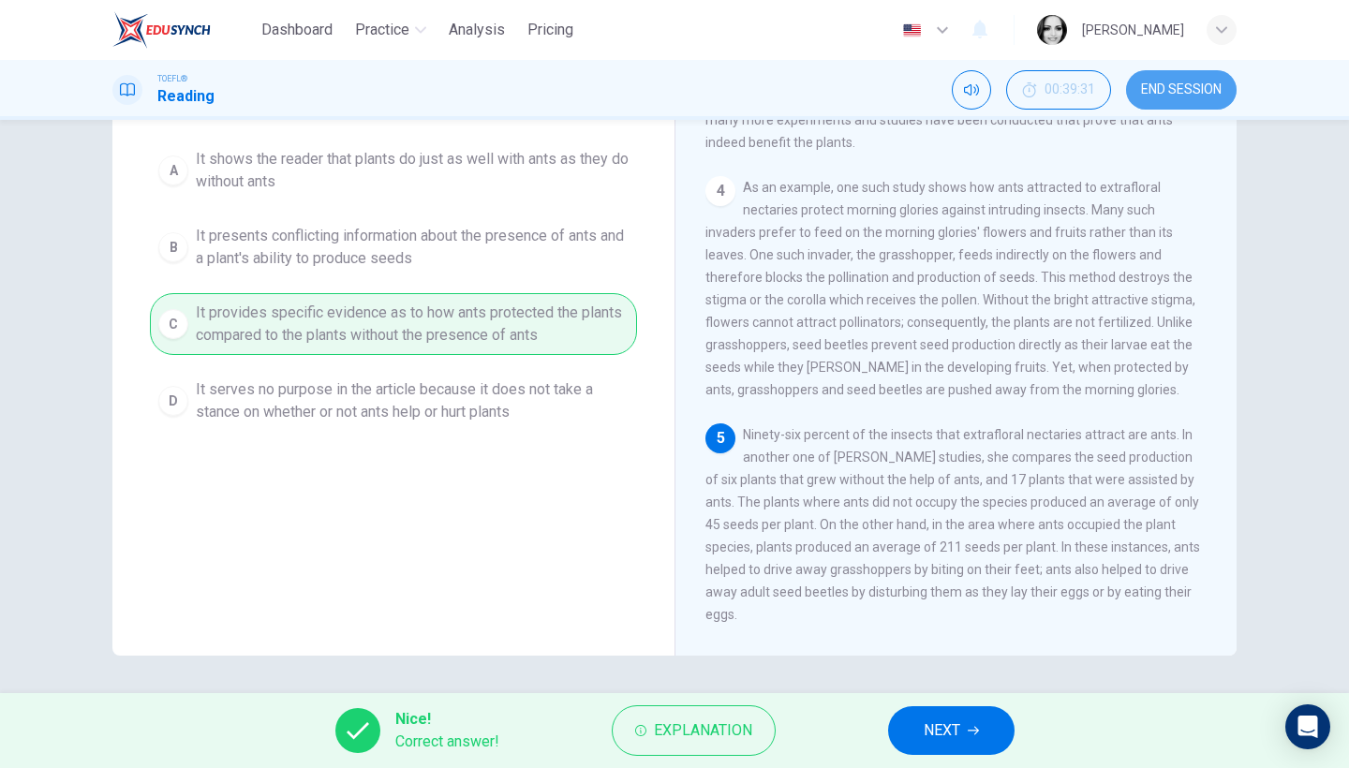
click at [1185, 84] on span "END SESSION" at bounding box center [1181, 89] width 81 height 15
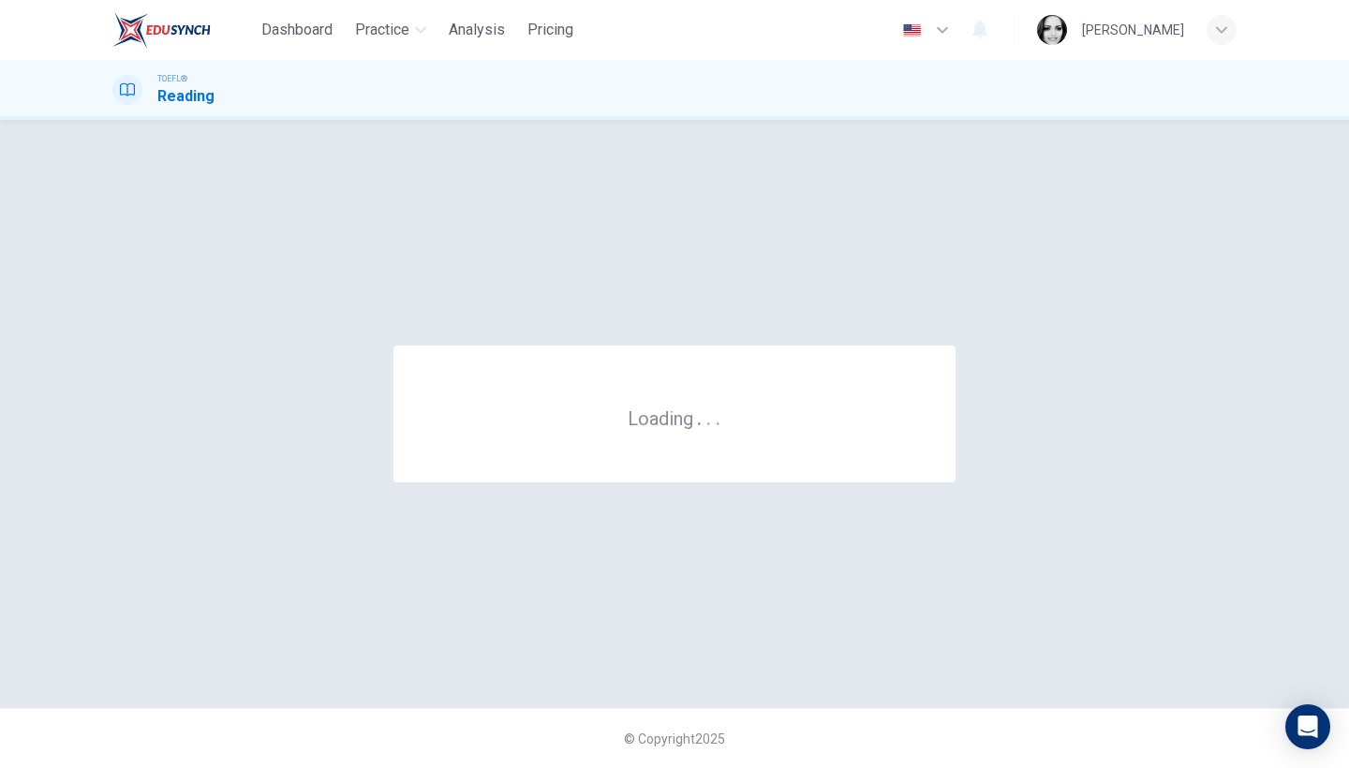
scroll to position [0, 0]
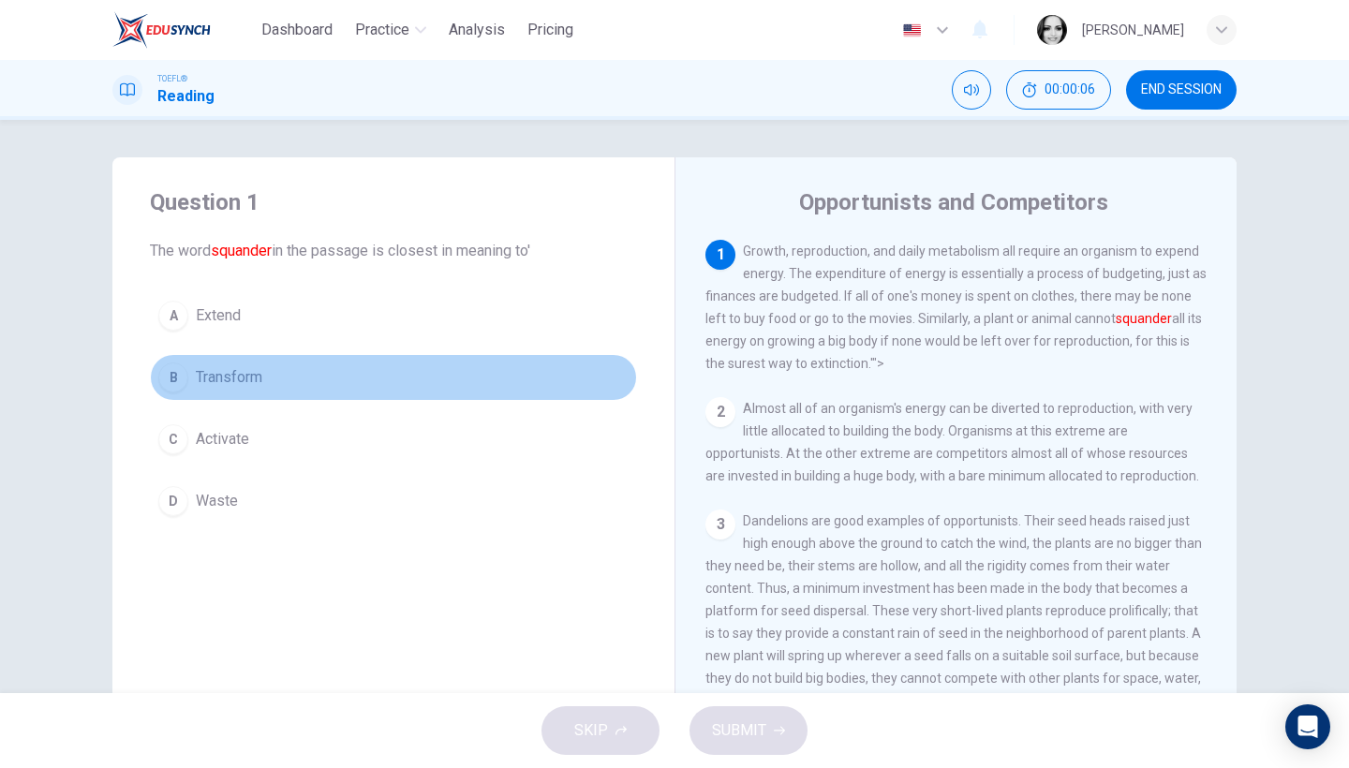
click at [232, 383] on span "Transform" at bounding box center [229, 377] width 67 height 22
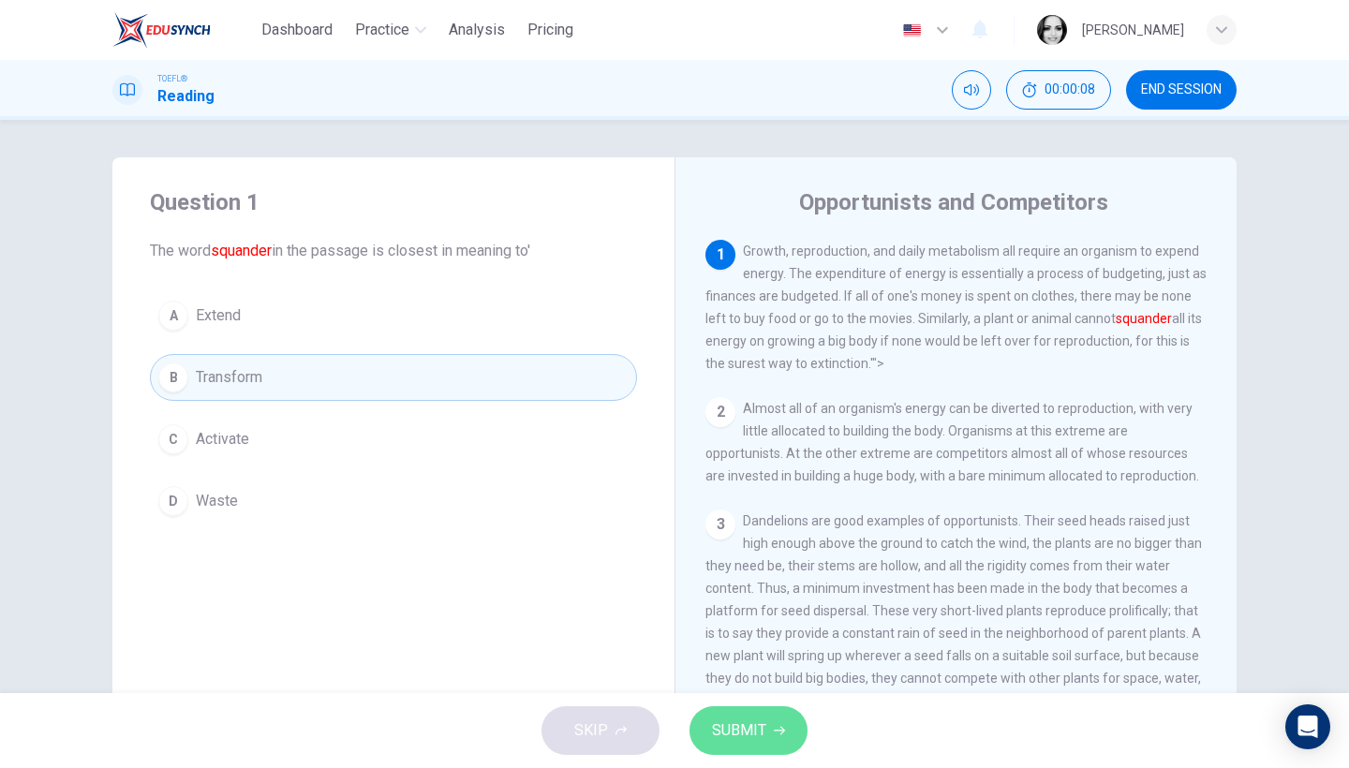
click at [768, 736] on button "SUBMIT" at bounding box center [749, 730] width 118 height 49
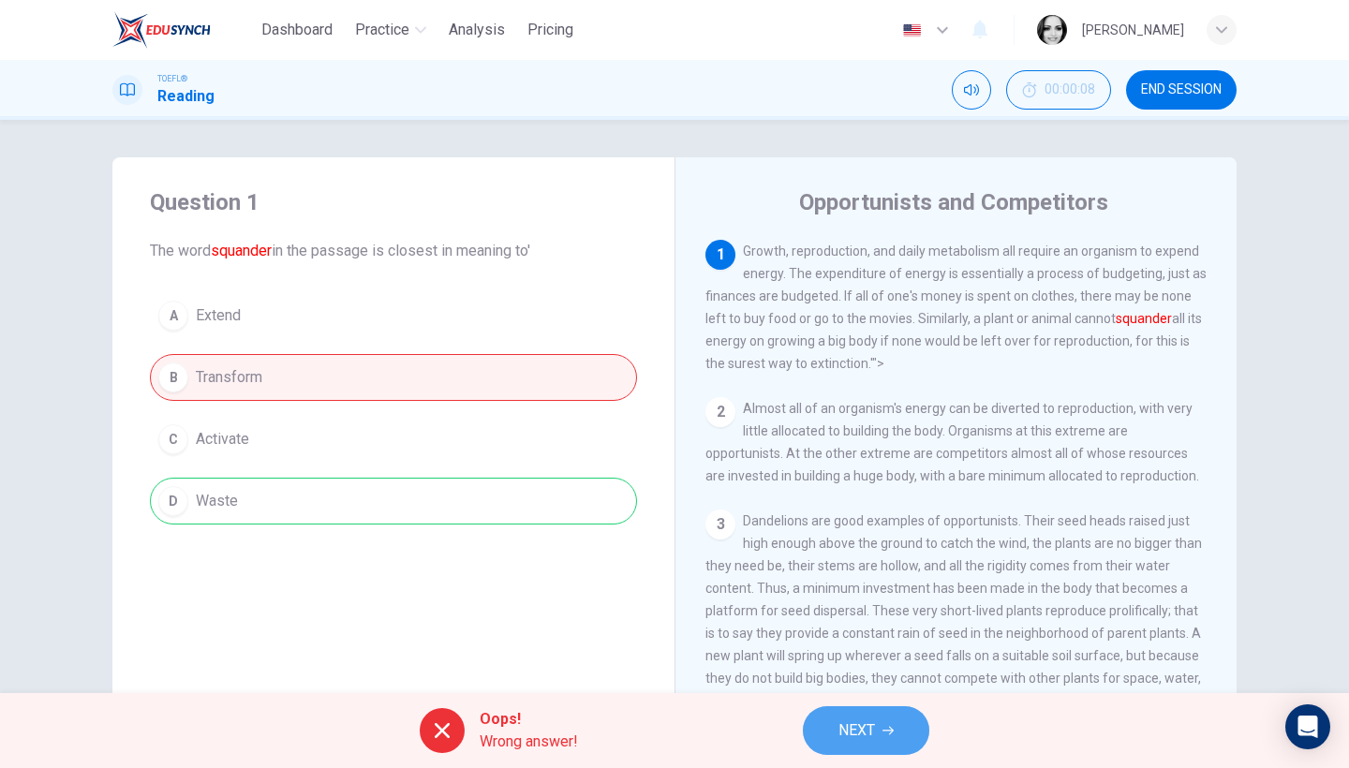
click at [874, 737] on span "NEXT" at bounding box center [857, 731] width 37 height 26
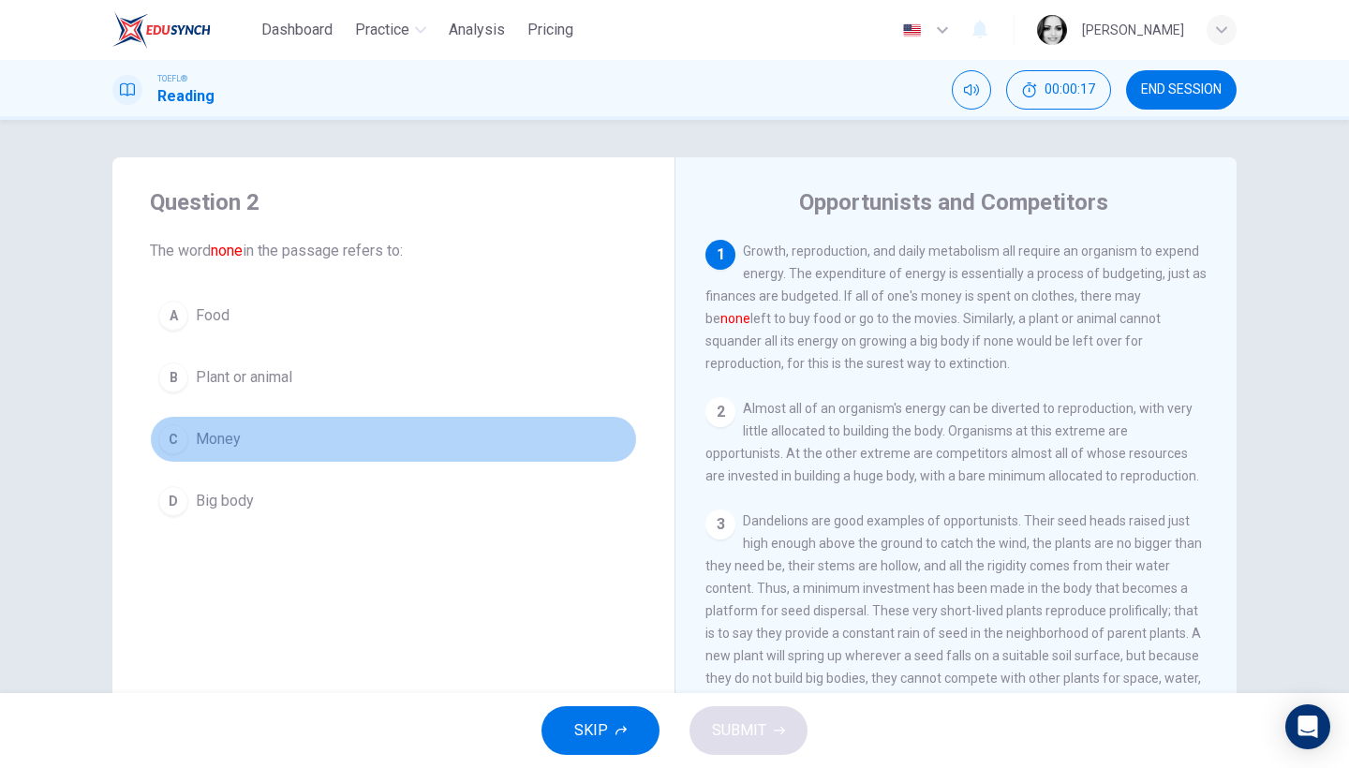
click at [214, 447] on span "Money" at bounding box center [218, 439] width 45 height 22
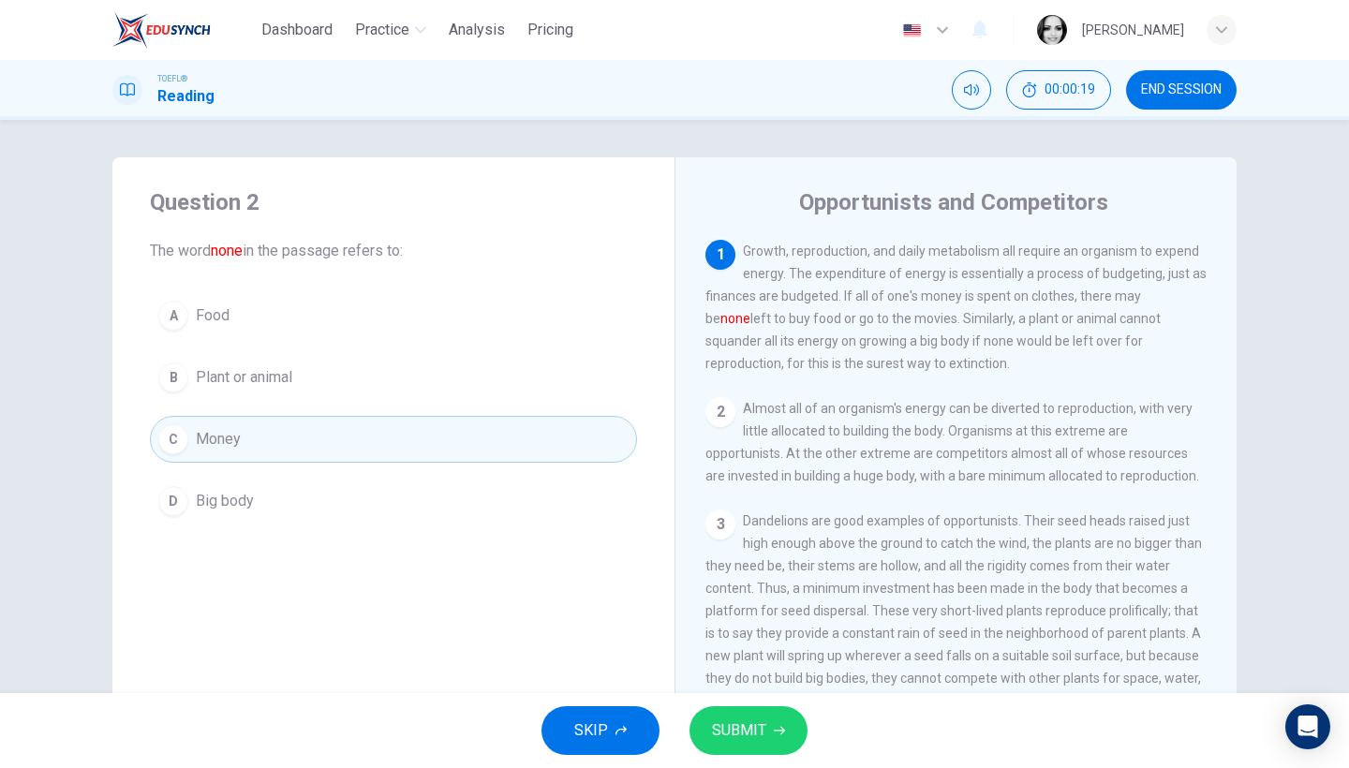
click at [722, 730] on span "SUBMIT" at bounding box center [739, 731] width 54 height 26
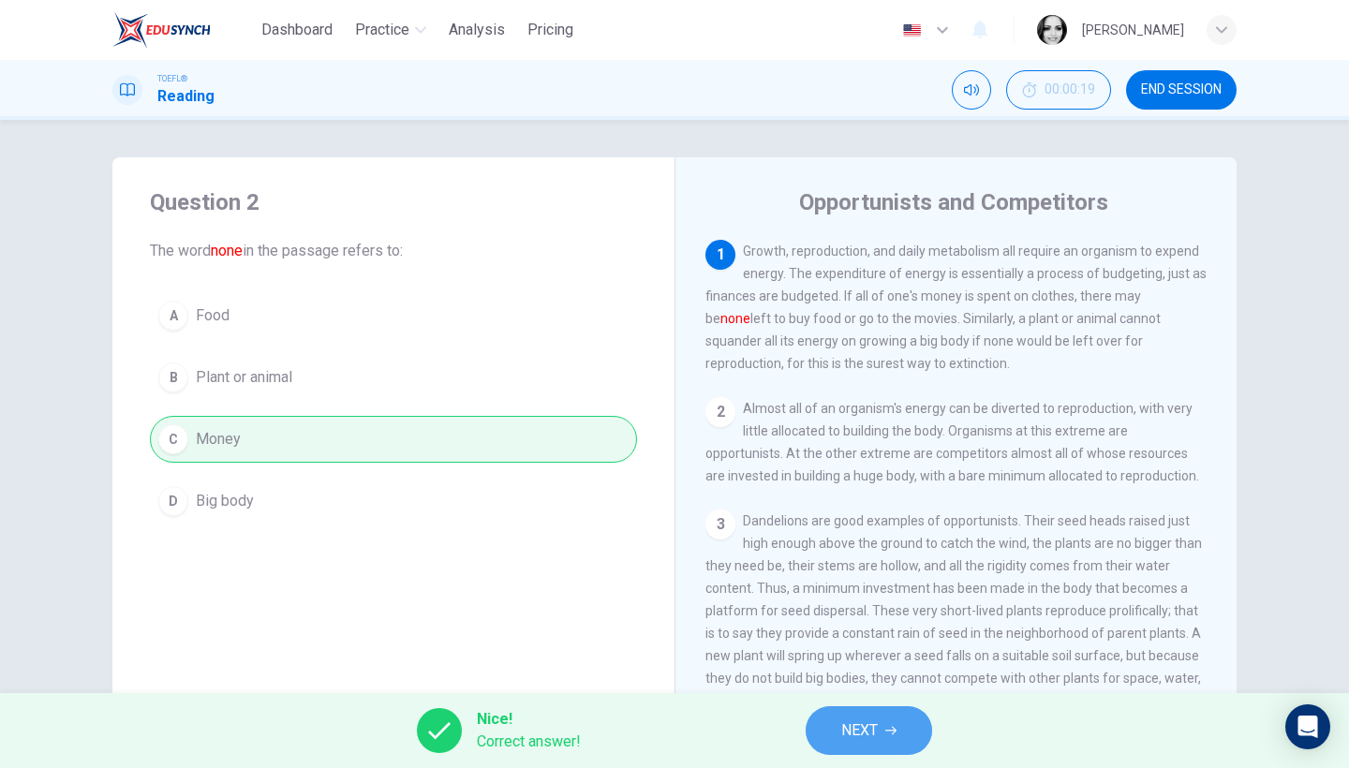
click at [899, 744] on button "NEXT" at bounding box center [869, 730] width 126 height 49
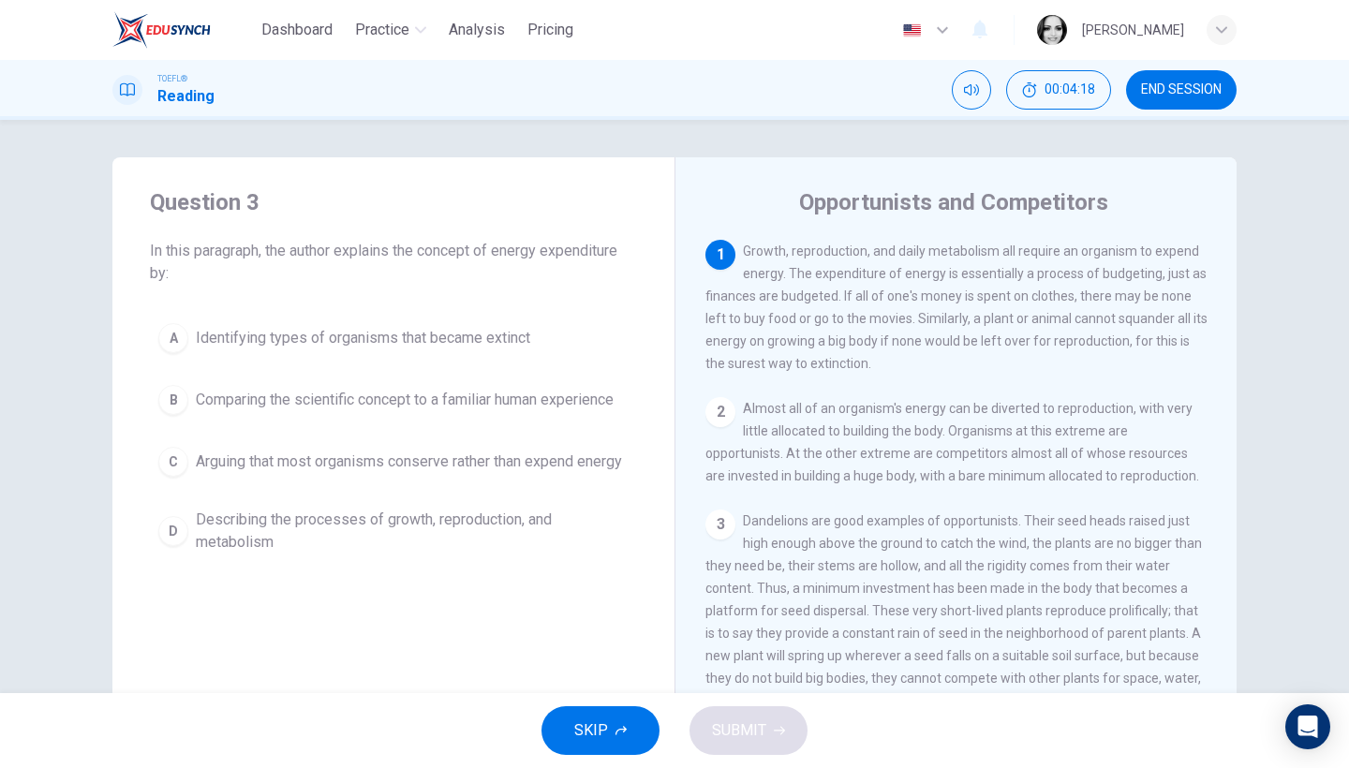
click at [522, 336] on span "Identifying types of organisms that became extinct" at bounding box center [363, 338] width 335 height 22
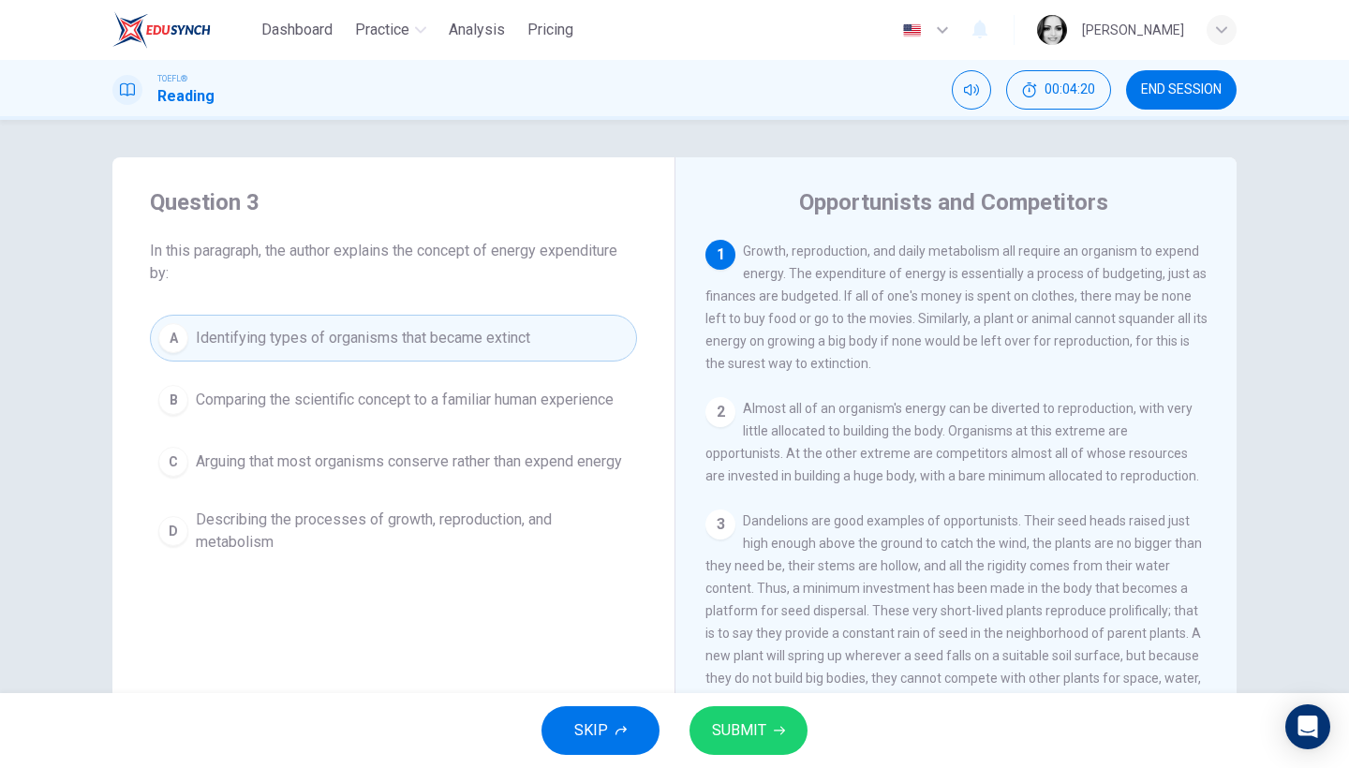
click at [765, 734] on span "SUBMIT" at bounding box center [739, 731] width 54 height 26
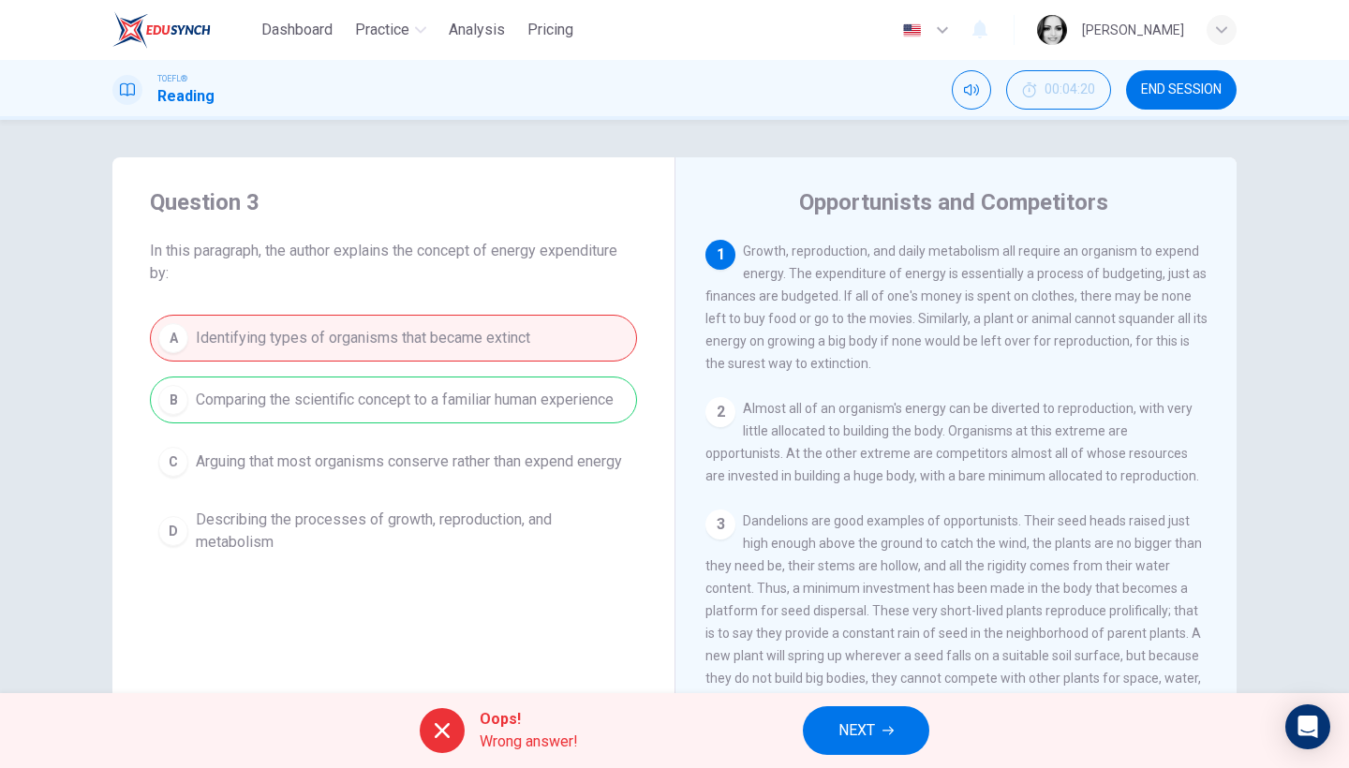
click at [845, 735] on span "NEXT" at bounding box center [857, 731] width 37 height 26
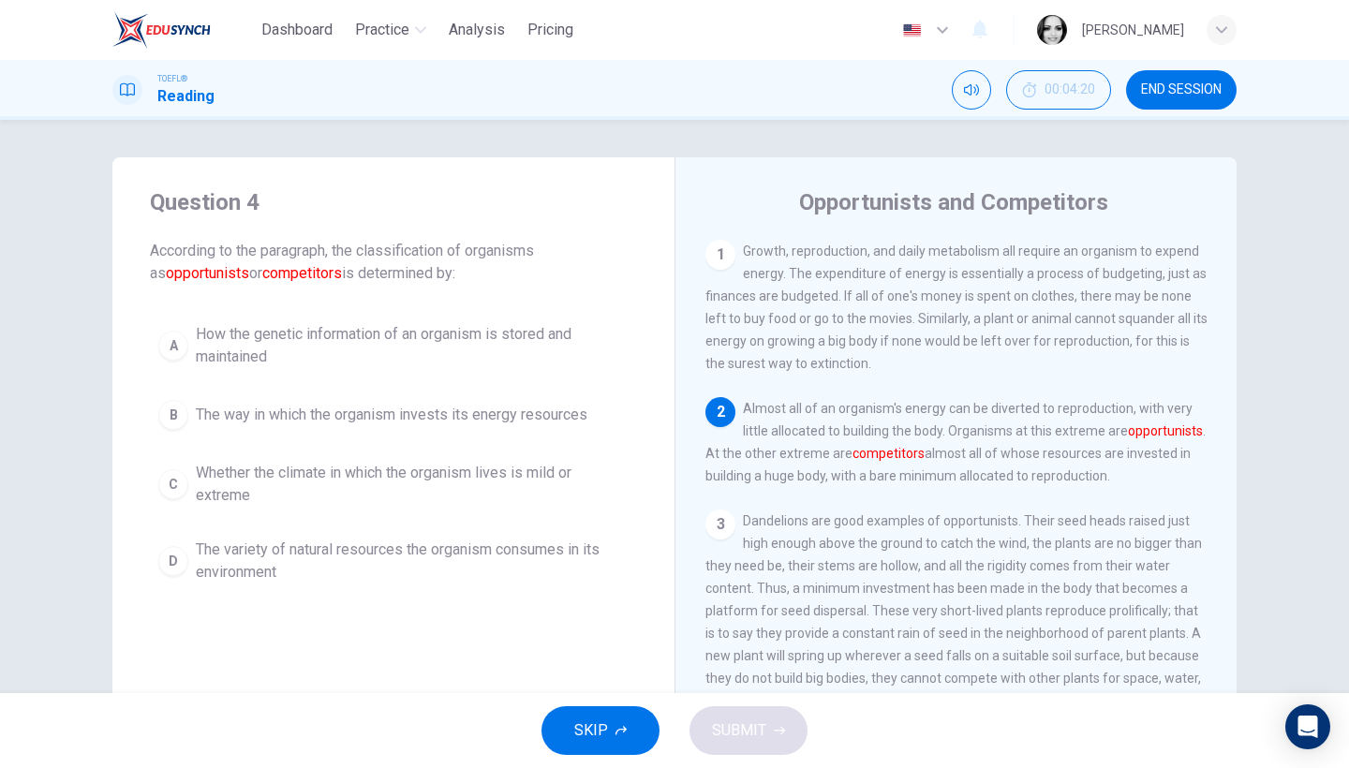
scroll to position [157, 0]
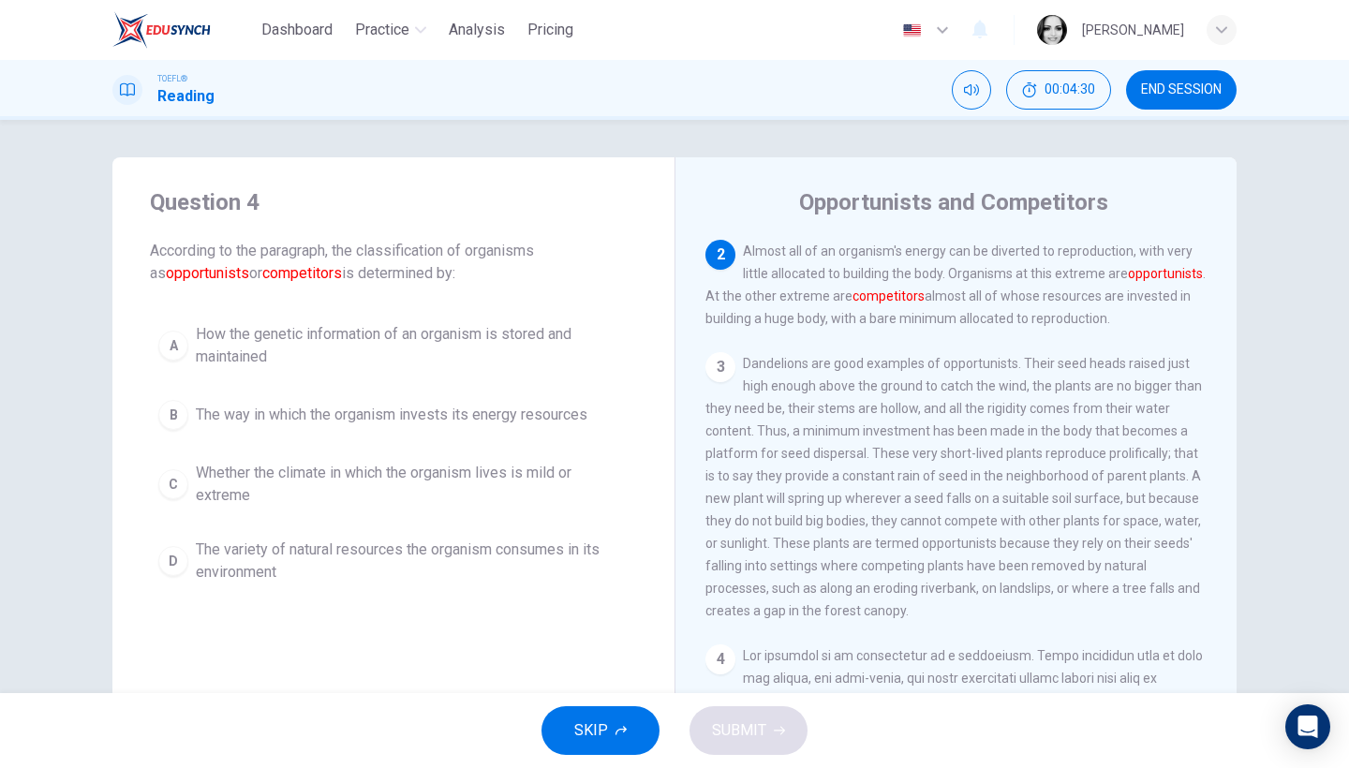
click at [541, 338] on span "How the genetic information of an organism is stored and maintained" at bounding box center [412, 345] width 433 height 45
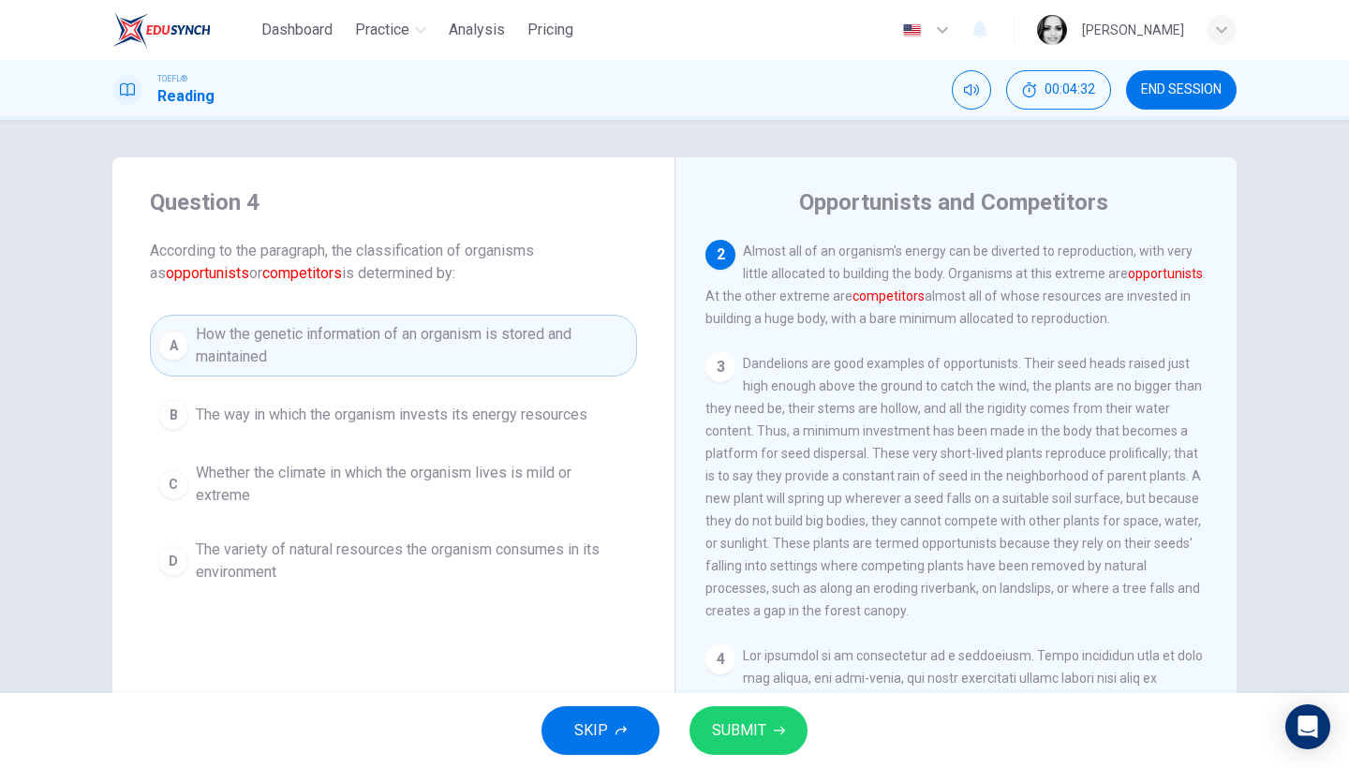
click at [771, 728] on button "SUBMIT" at bounding box center [749, 730] width 118 height 49
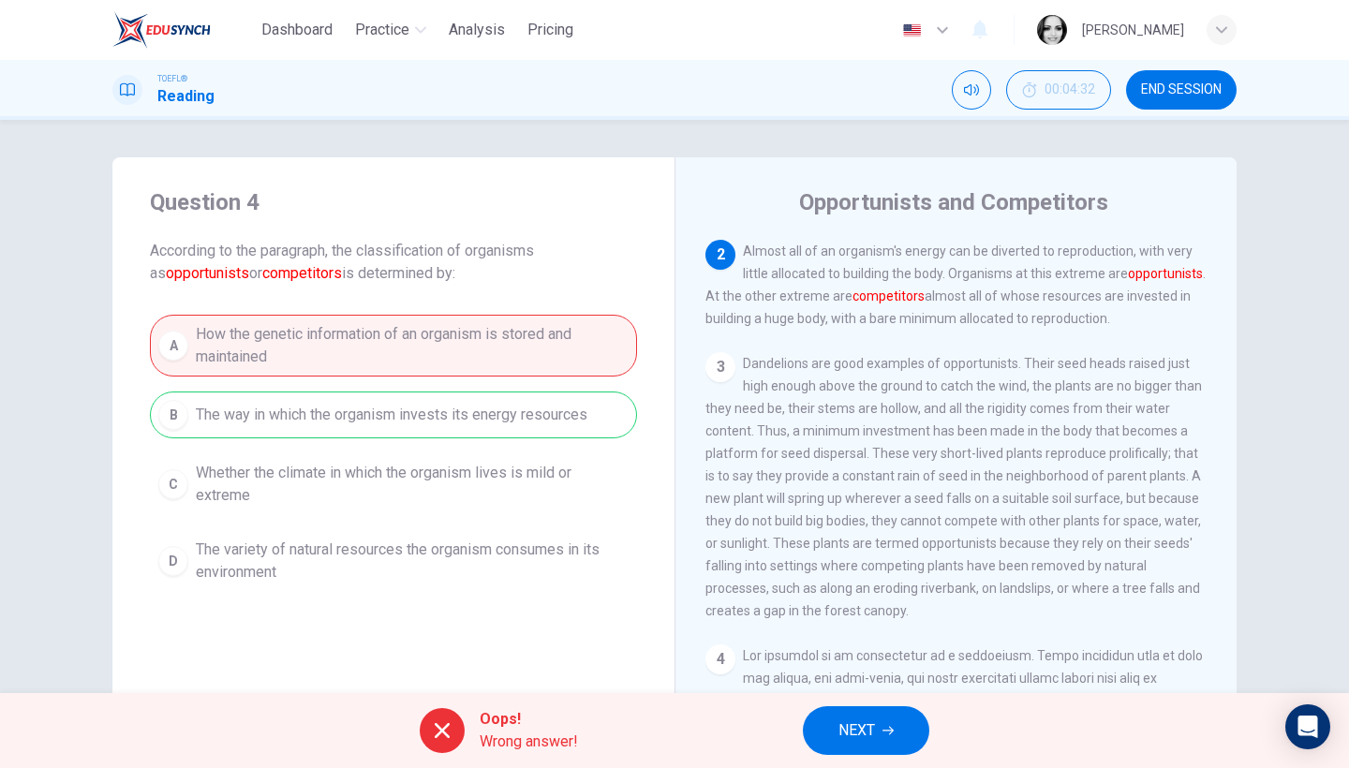
click at [853, 730] on span "NEXT" at bounding box center [857, 731] width 37 height 26
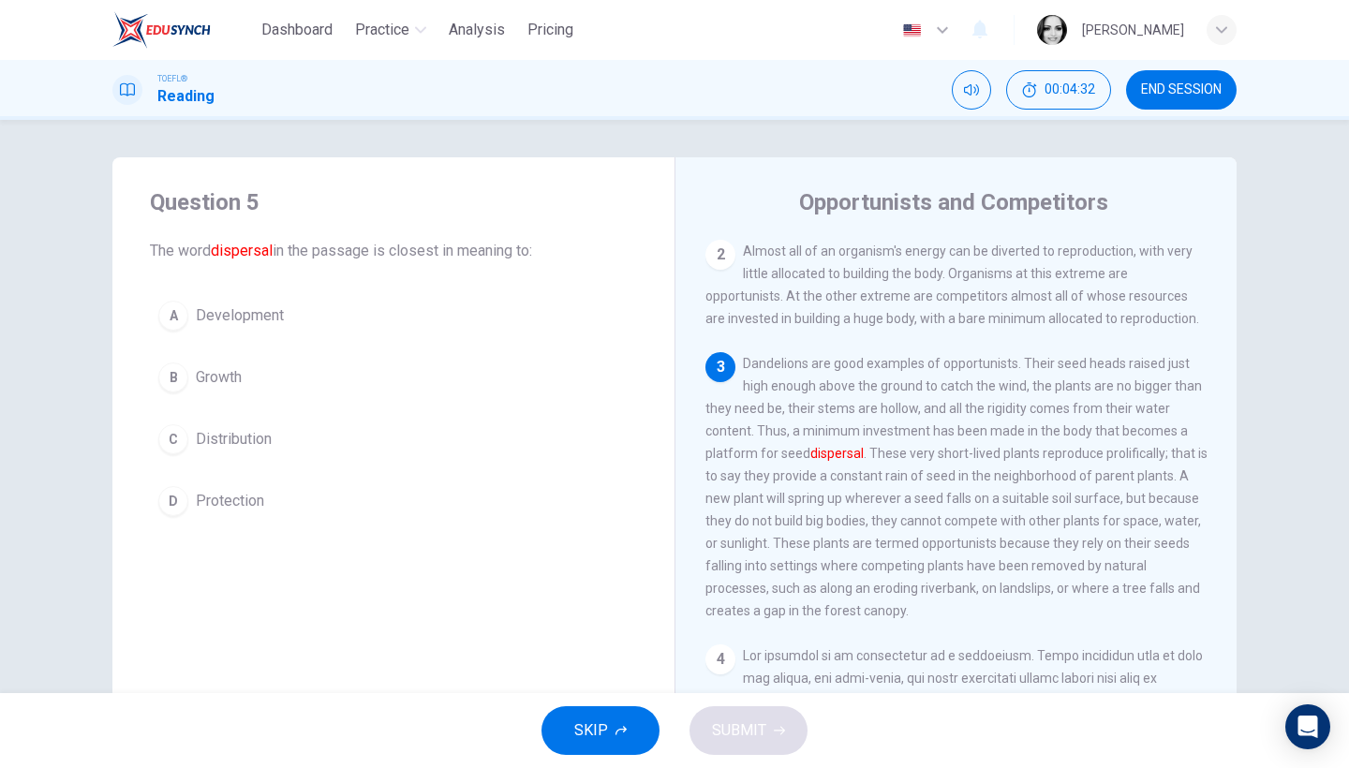
scroll to position [270, 0]
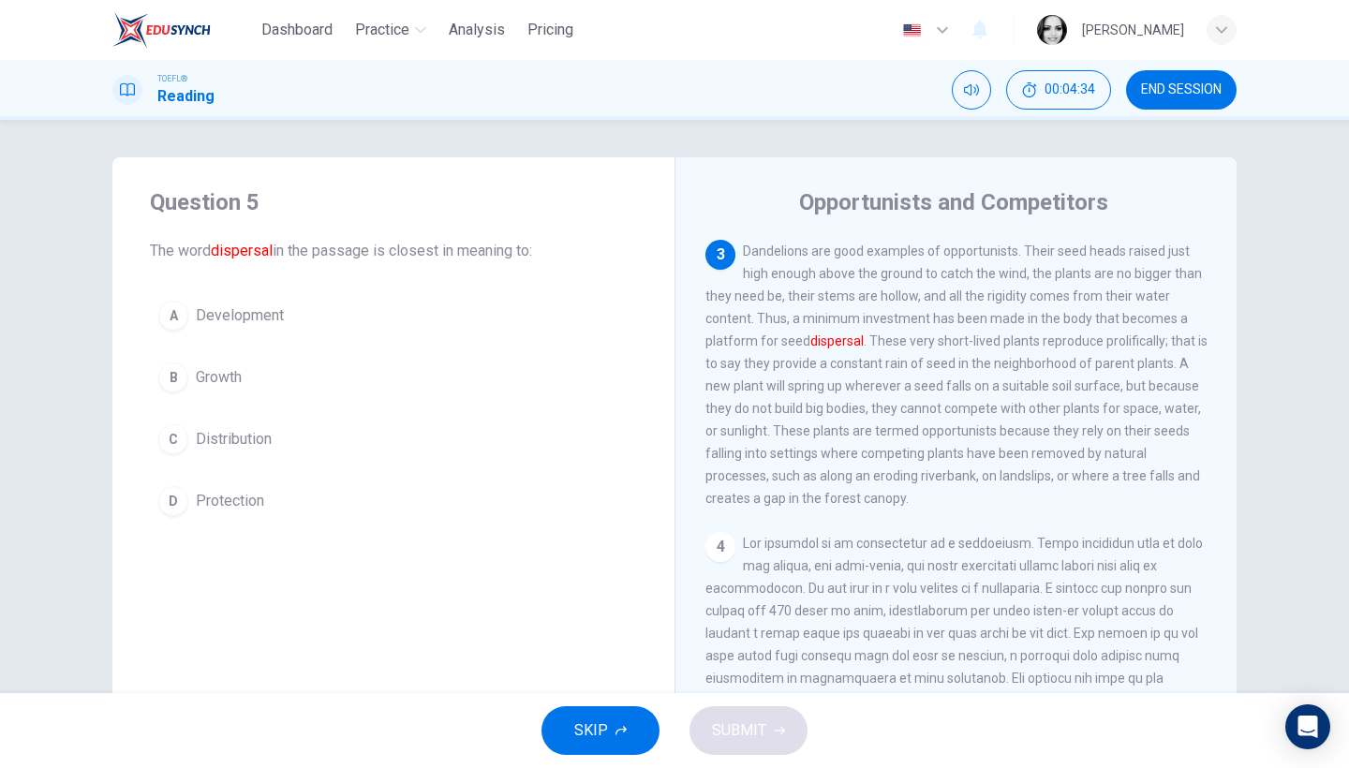
click at [245, 436] on span "Distribution" at bounding box center [234, 439] width 76 height 22
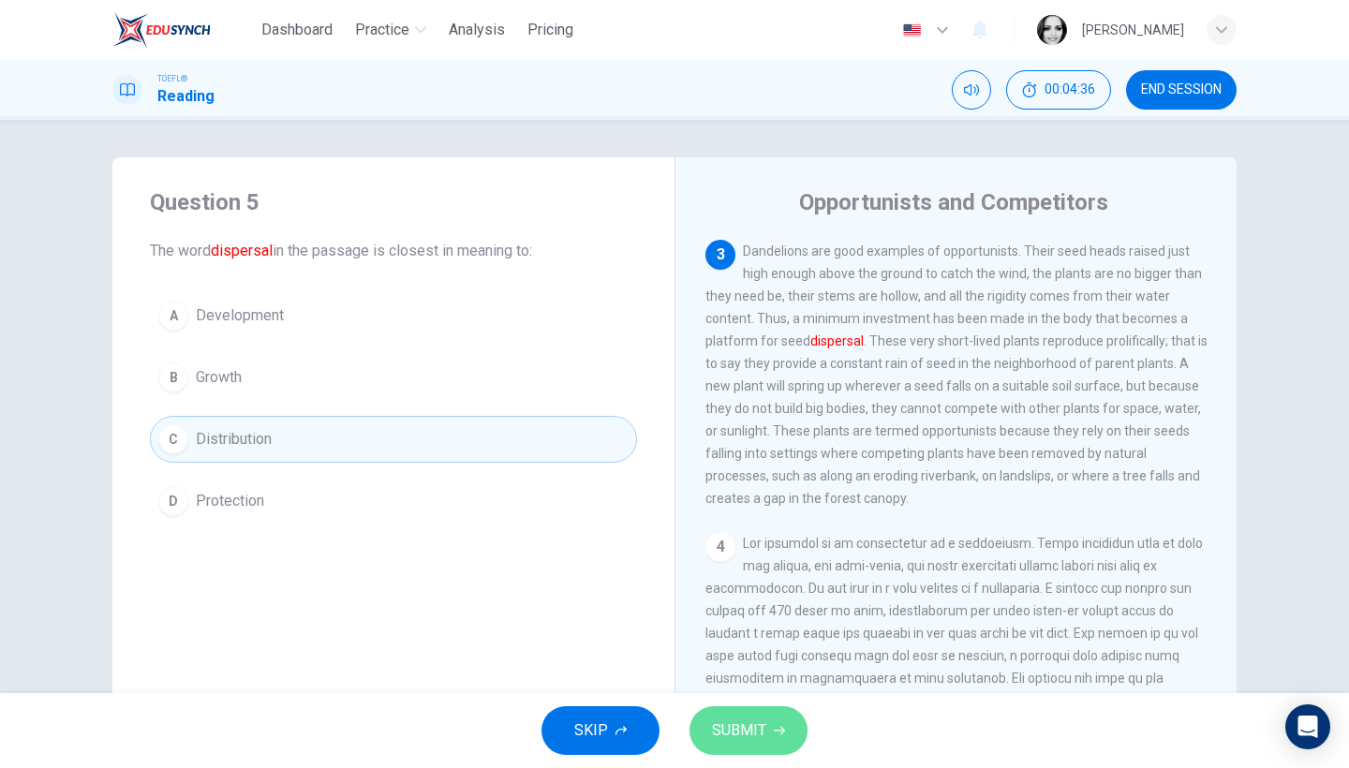
click at [726, 745] on button "SUBMIT" at bounding box center [749, 730] width 118 height 49
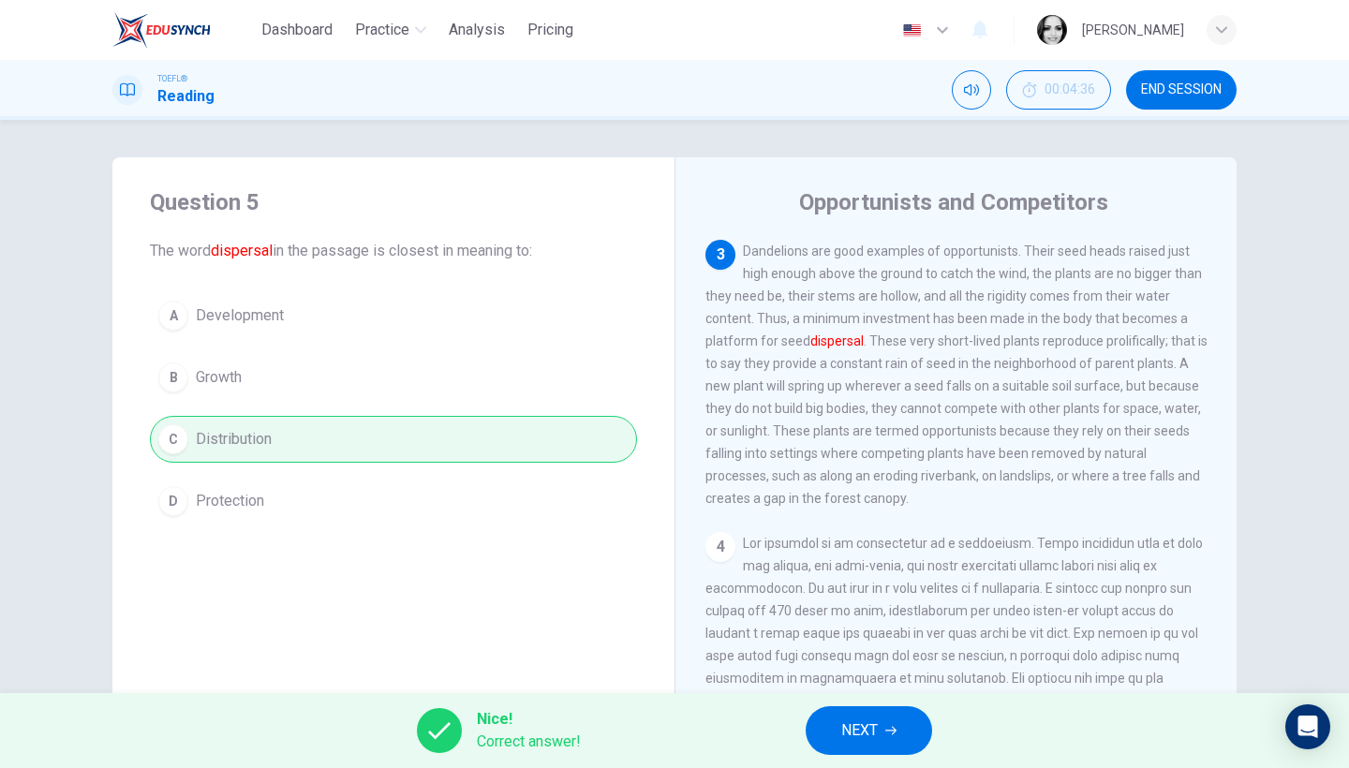
click at [858, 727] on span "NEXT" at bounding box center [859, 731] width 37 height 26
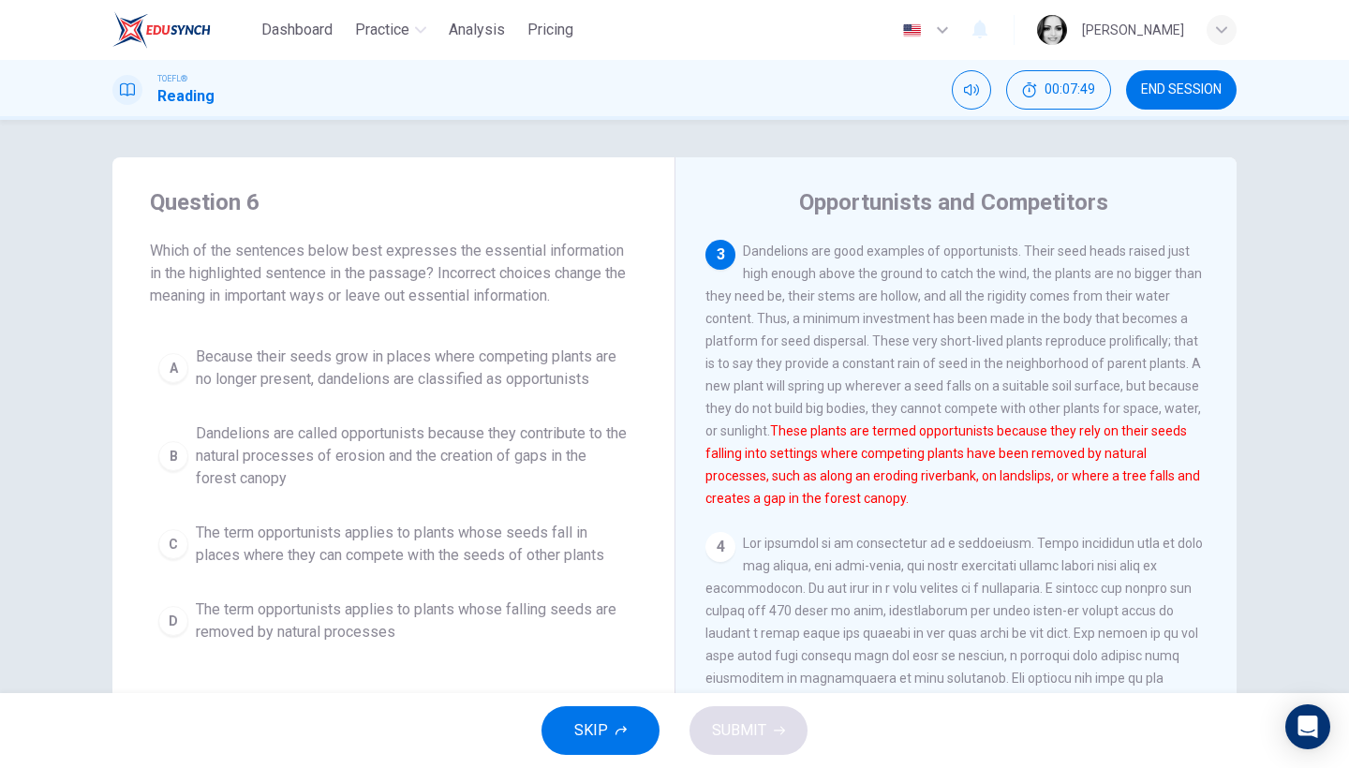
click at [396, 545] on span "The term opportunists applies to plants whose seeds fall in places where they c…" at bounding box center [412, 544] width 433 height 45
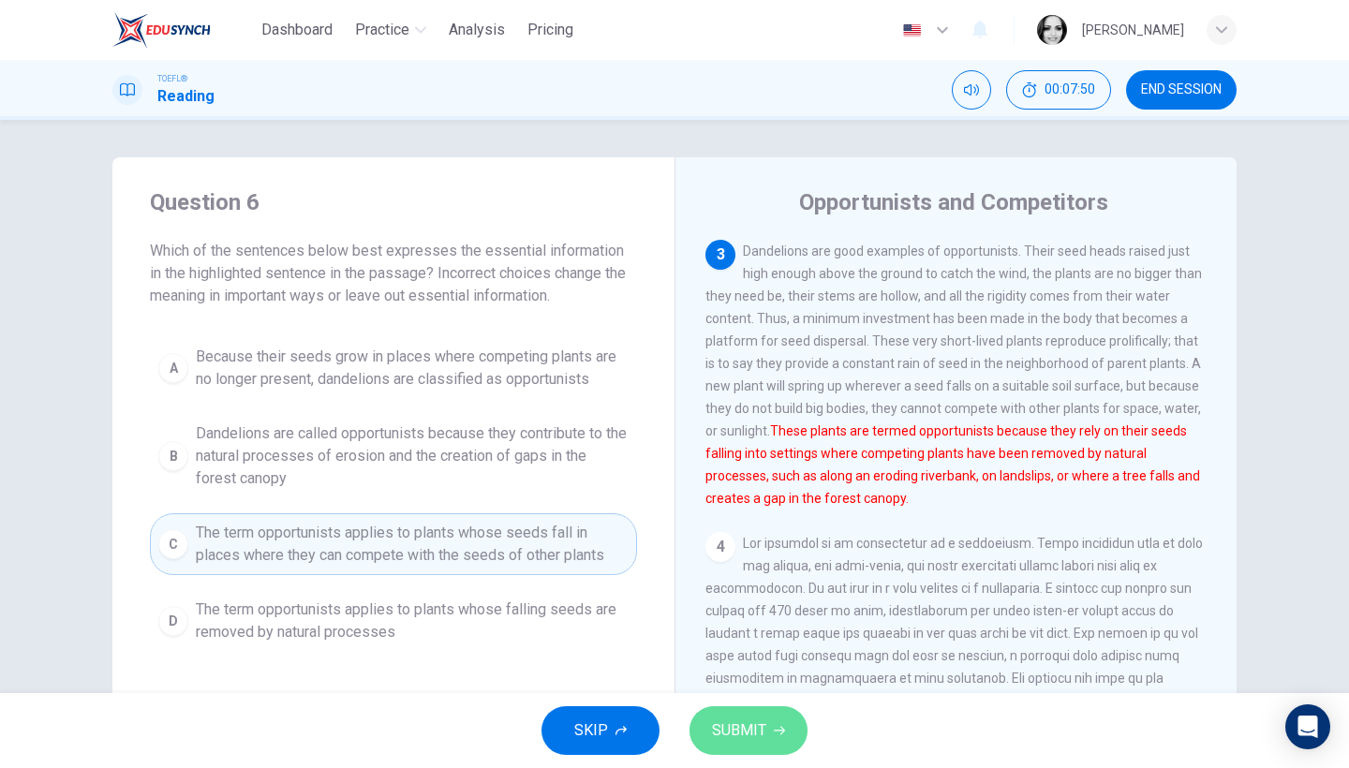
click at [756, 735] on span "SUBMIT" at bounding box center [739, 731] width 54 height 26
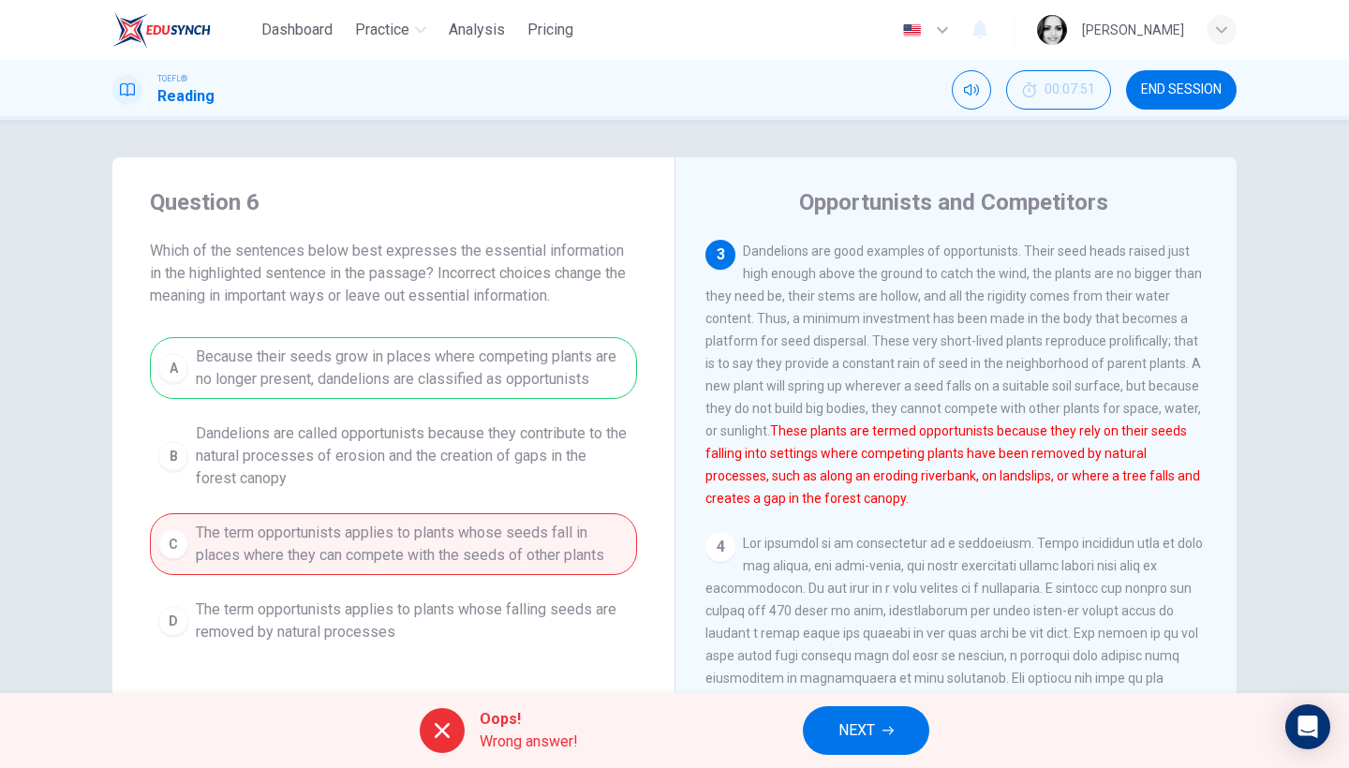
click at [894, 727] on icon "button" at bounding box center [888, 730] width 11 height 11
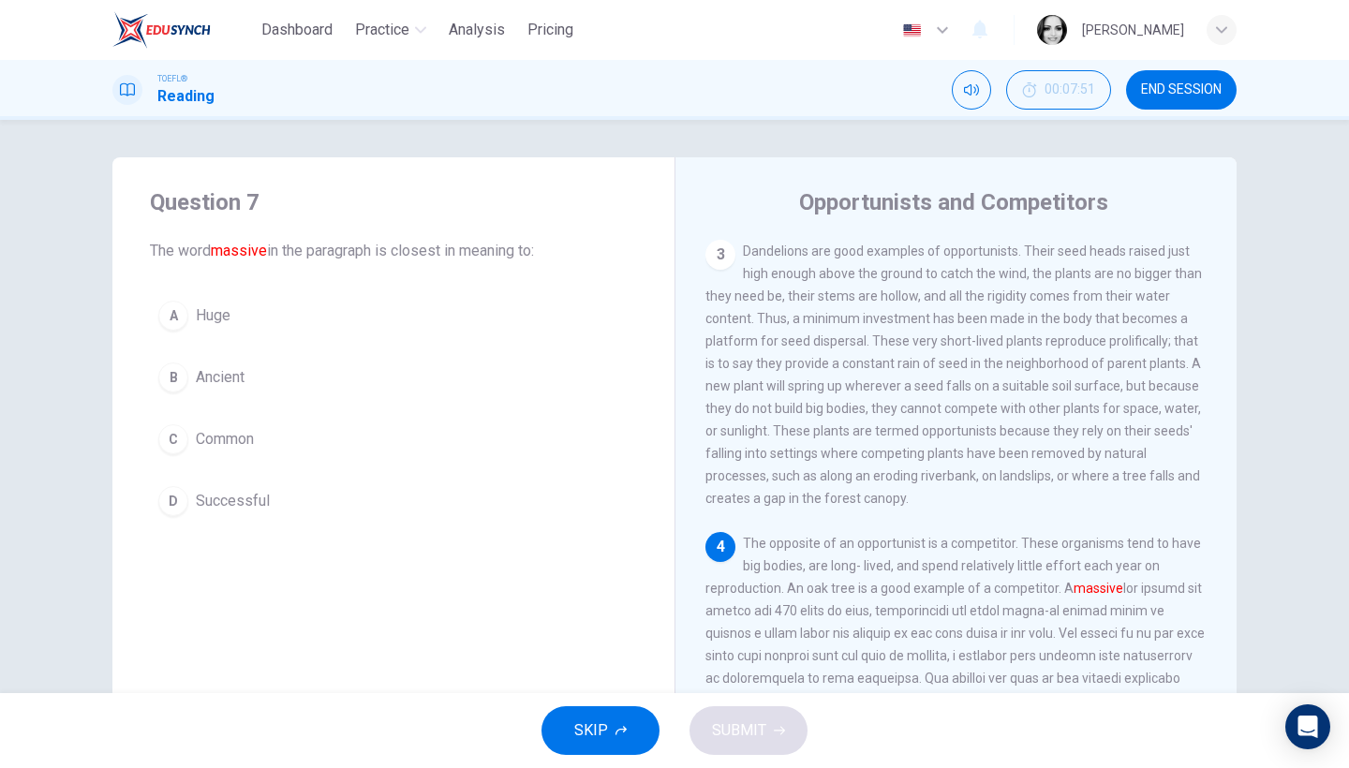
scroll to position [593, 0]
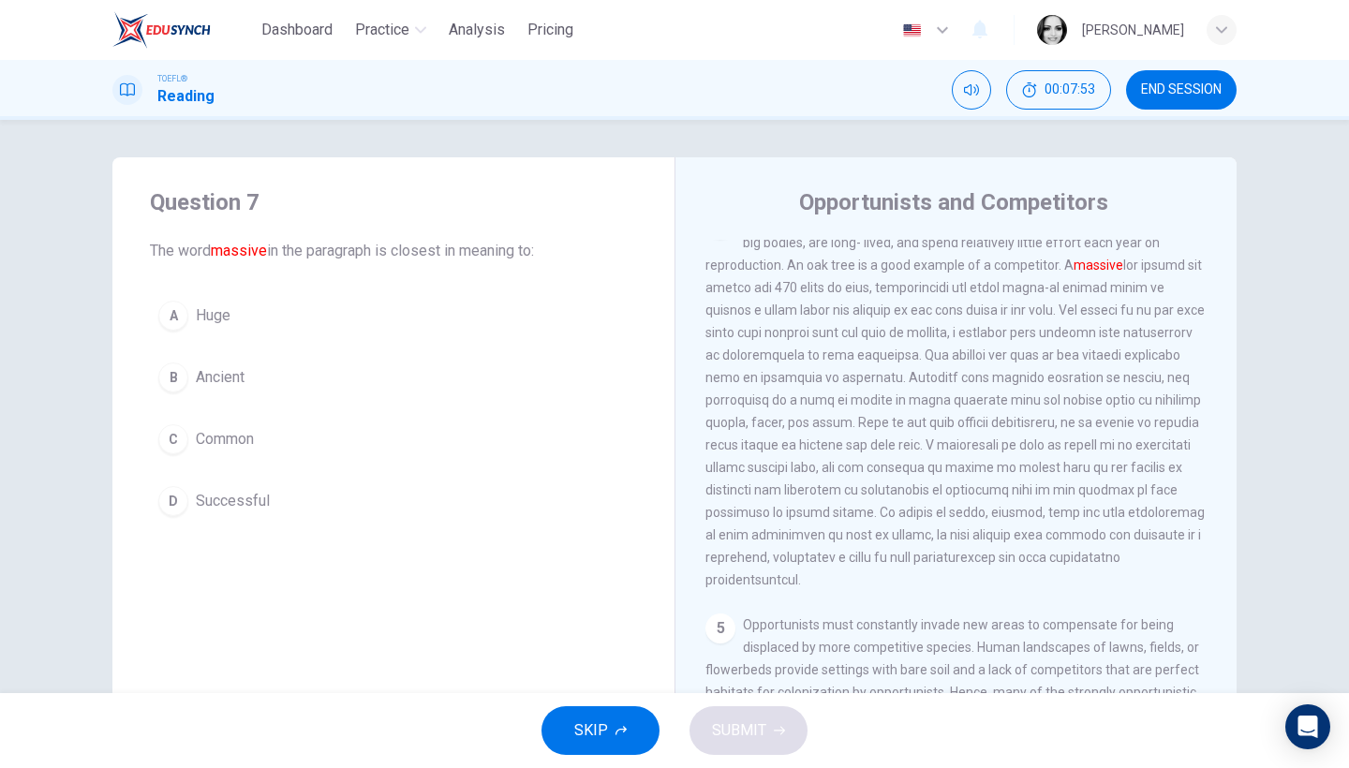
click at [253, 314] on button "A Huge" at bounding box center [393, 315] width 487 height 47
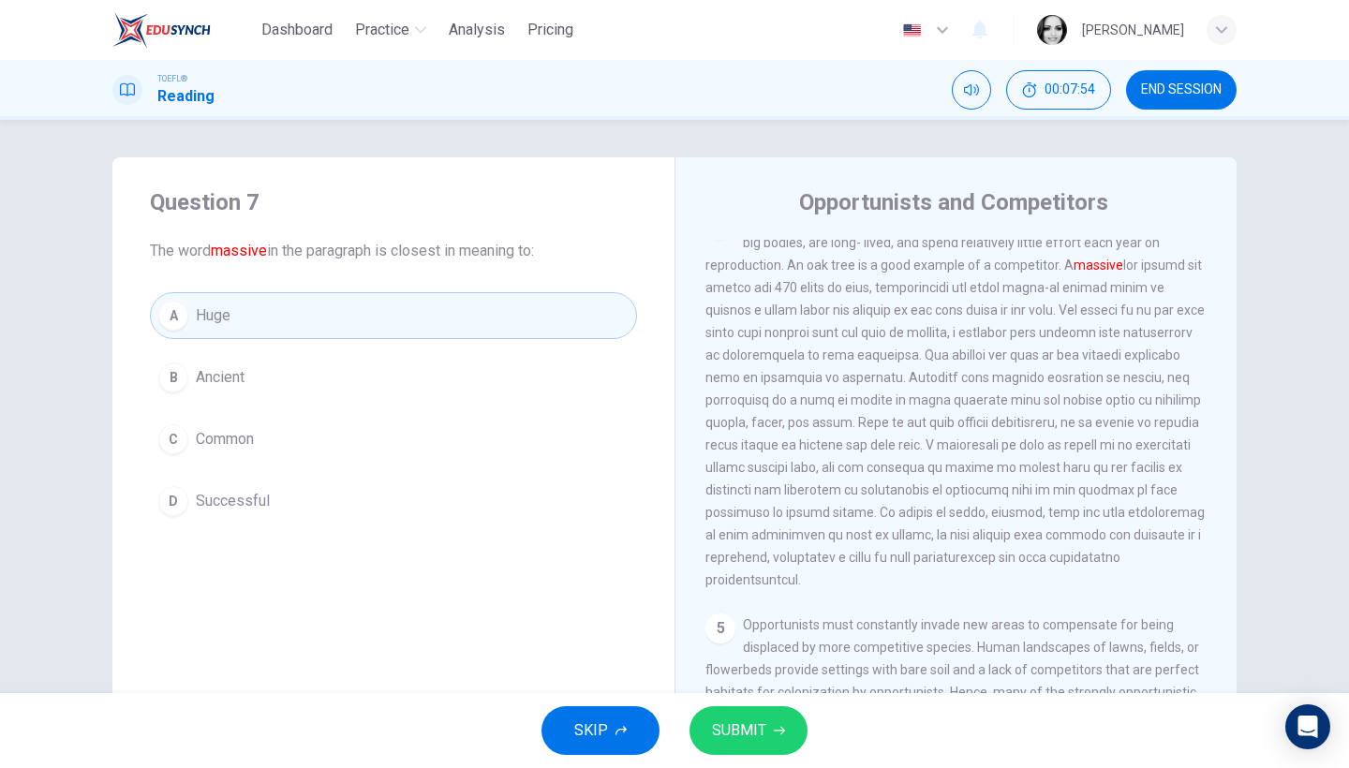
click at [749, 732] on span "SUBMIT" at bounding box center [739, 731] width 54 height 26
